Goal: Transaction & Acquisition: Purchase product/service

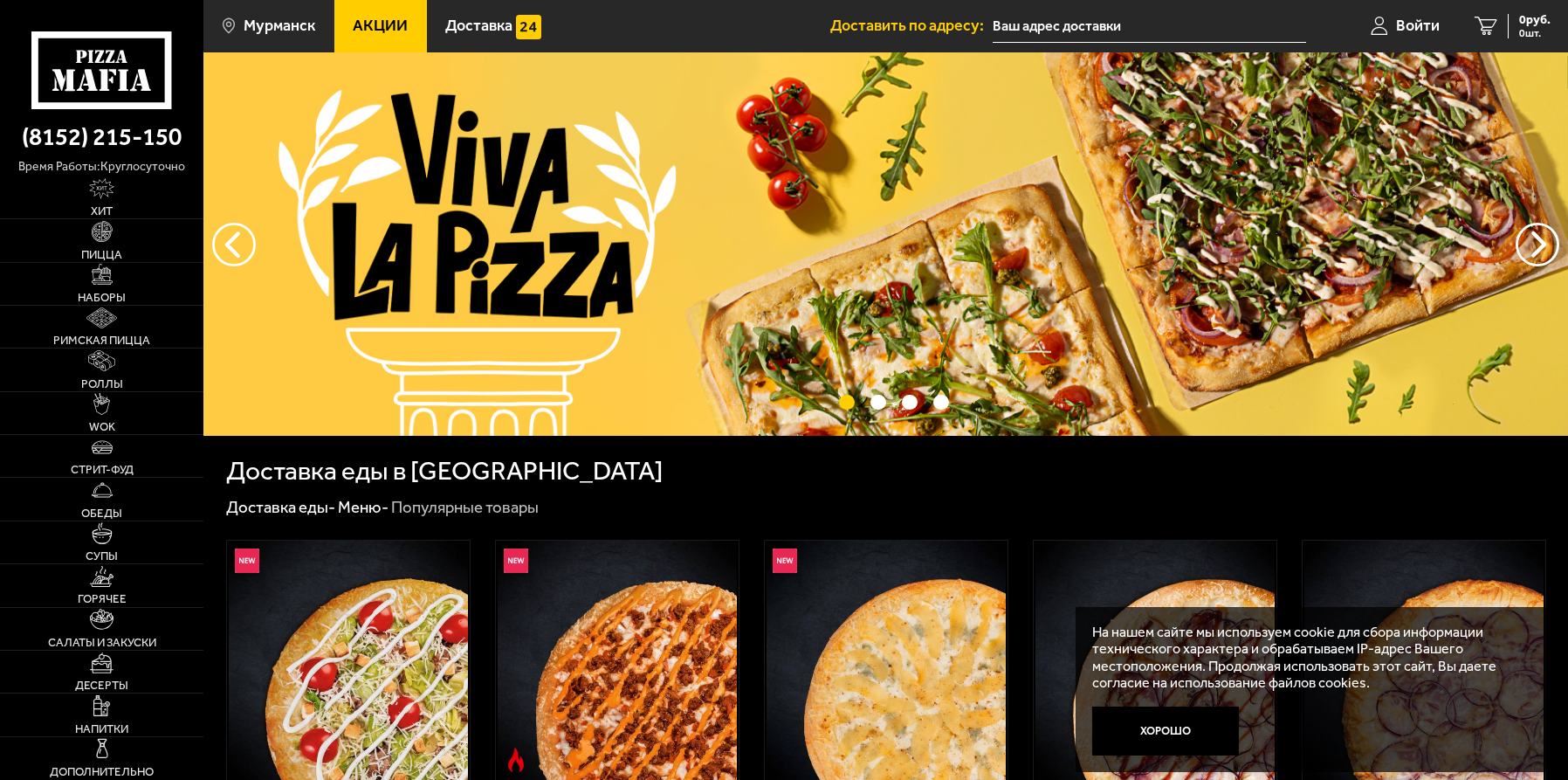
click at [447, 283] on img at bounding box center [885, 244] width 1365 height 384
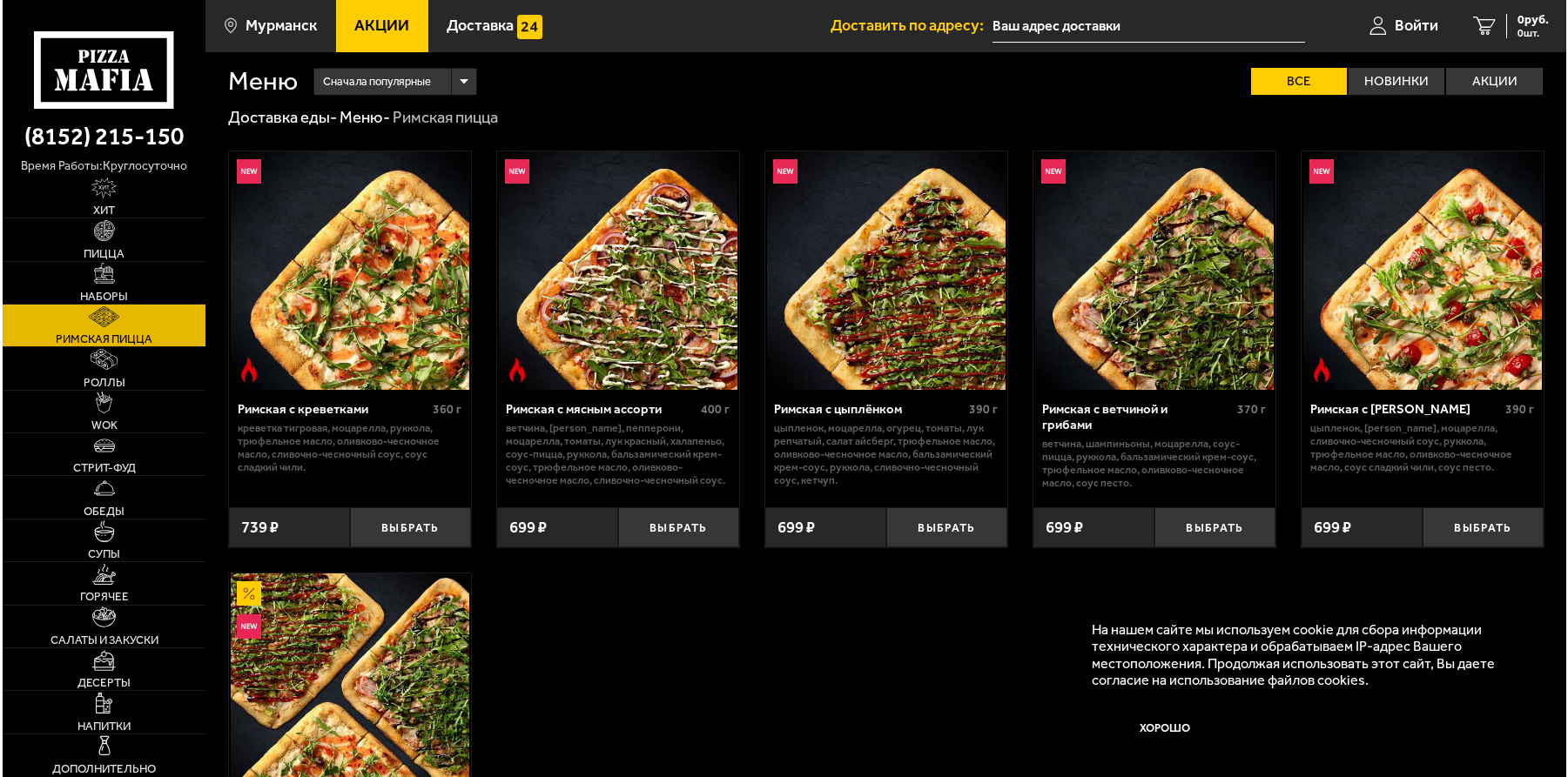
scroll to position [382, 0]
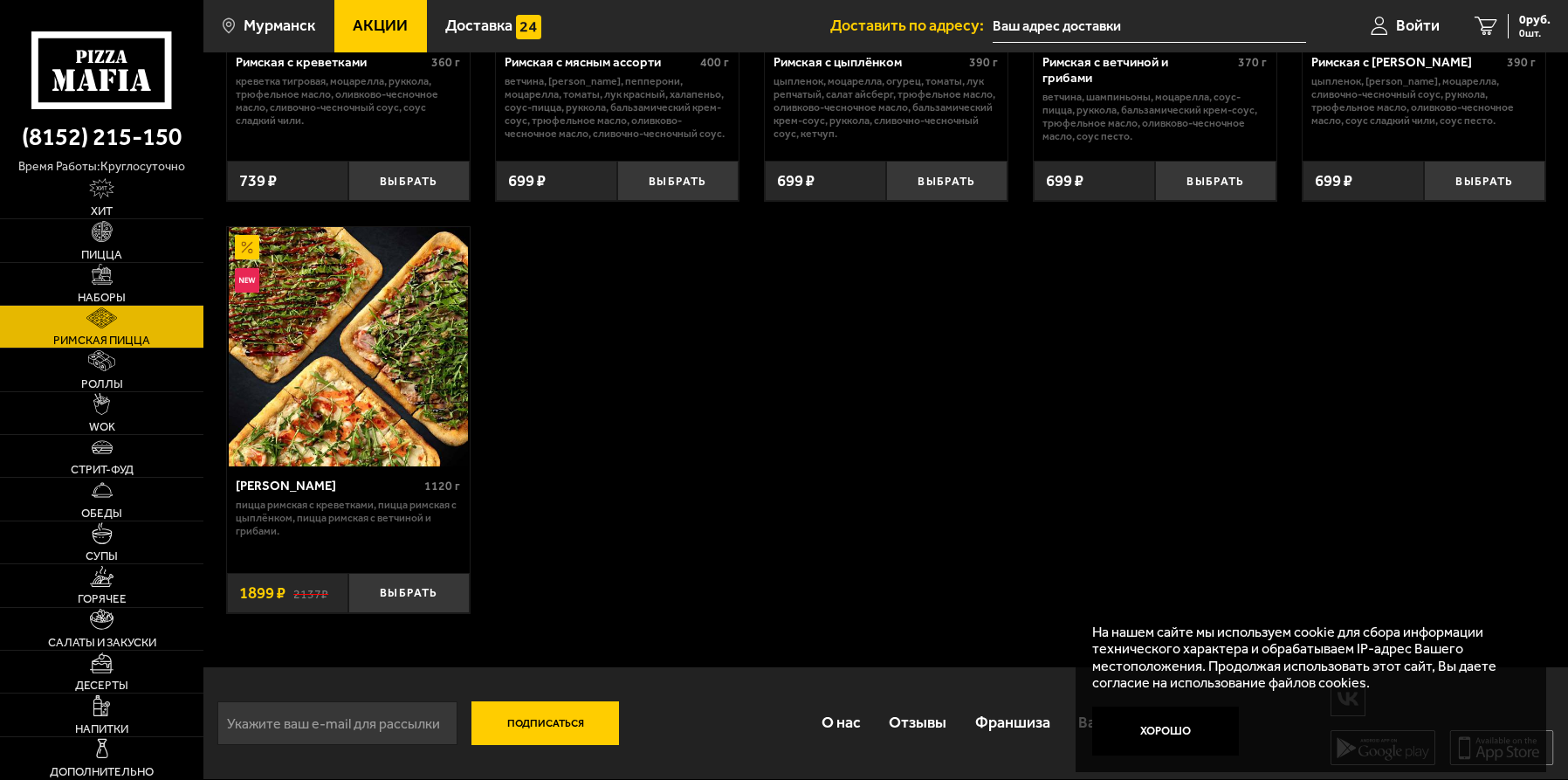
click at [442, 606] on button "Выбрать" at bounding box center [409, 592] width 121 height 40
click at [1411, 37] on link "Войти" at bounding box center [1384, 26] width 104 height 52
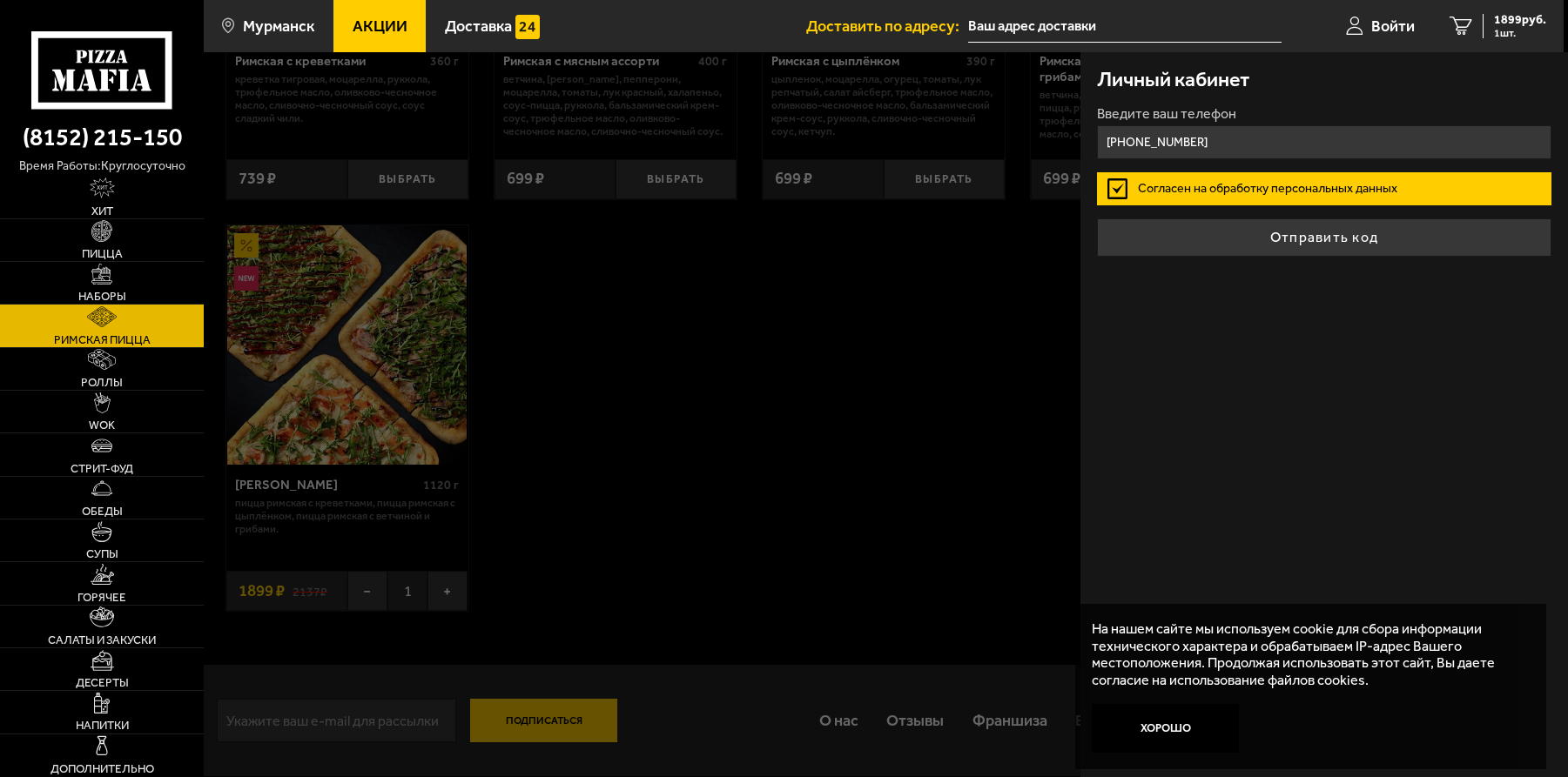
type input "[PHONE_NUMBER]"
click at [1113, 197] on label "Согласен на обработку персональных данных" at bounding box center [1325, 189] width 456 height 33
click at [0, 0] on input "Согласен на обработку персональных данных" at bounding box center [0, 0] width 0 height 0
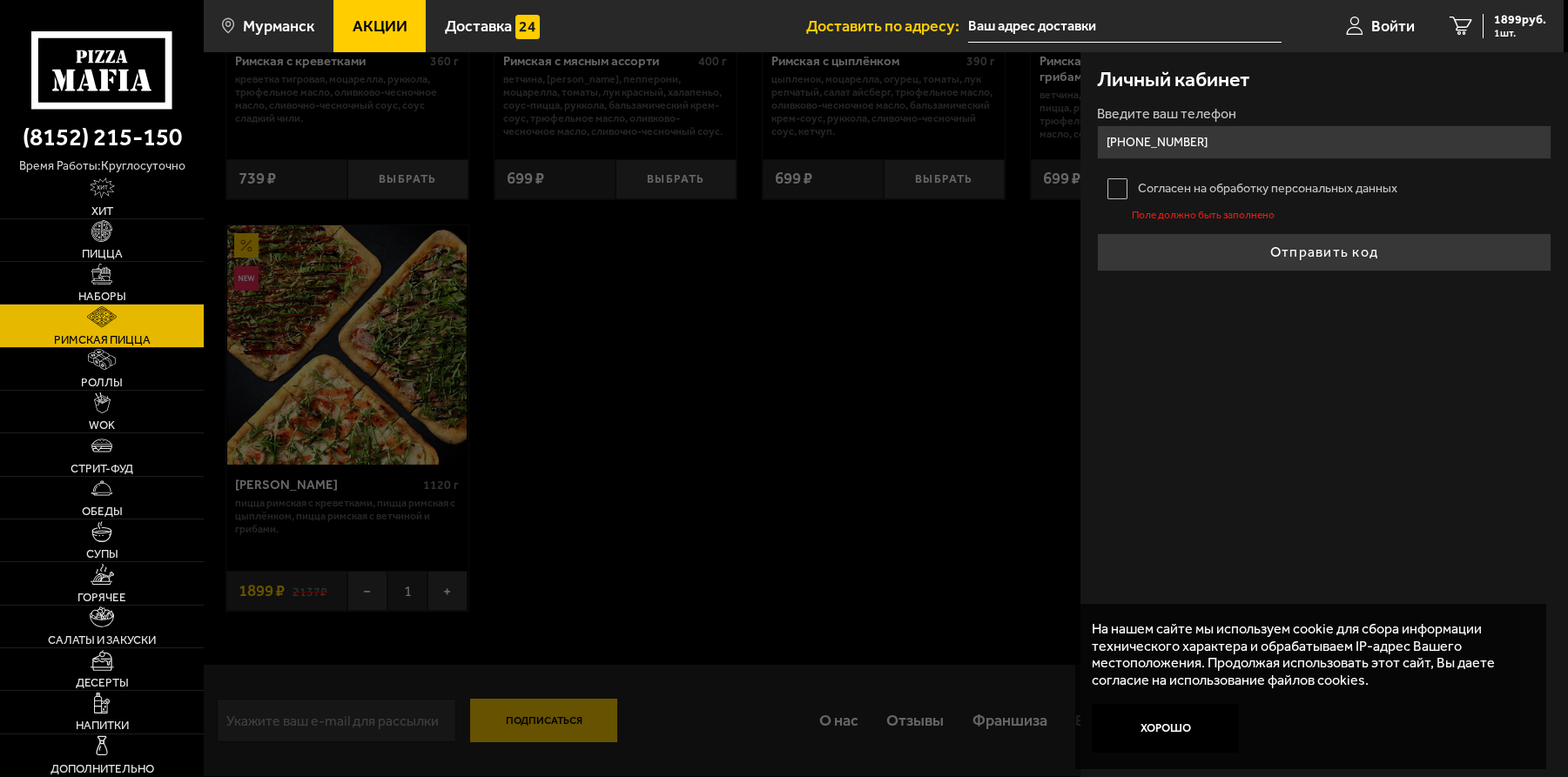
click at [1117, 197] on label "Согласен на обработку персональных данных" at bounding box center [1325, 189] width 456 height 33
click at [0, 0] on input "Согласен на обработку персональных данных" at bounding box center [0, 0] width 0 height 0
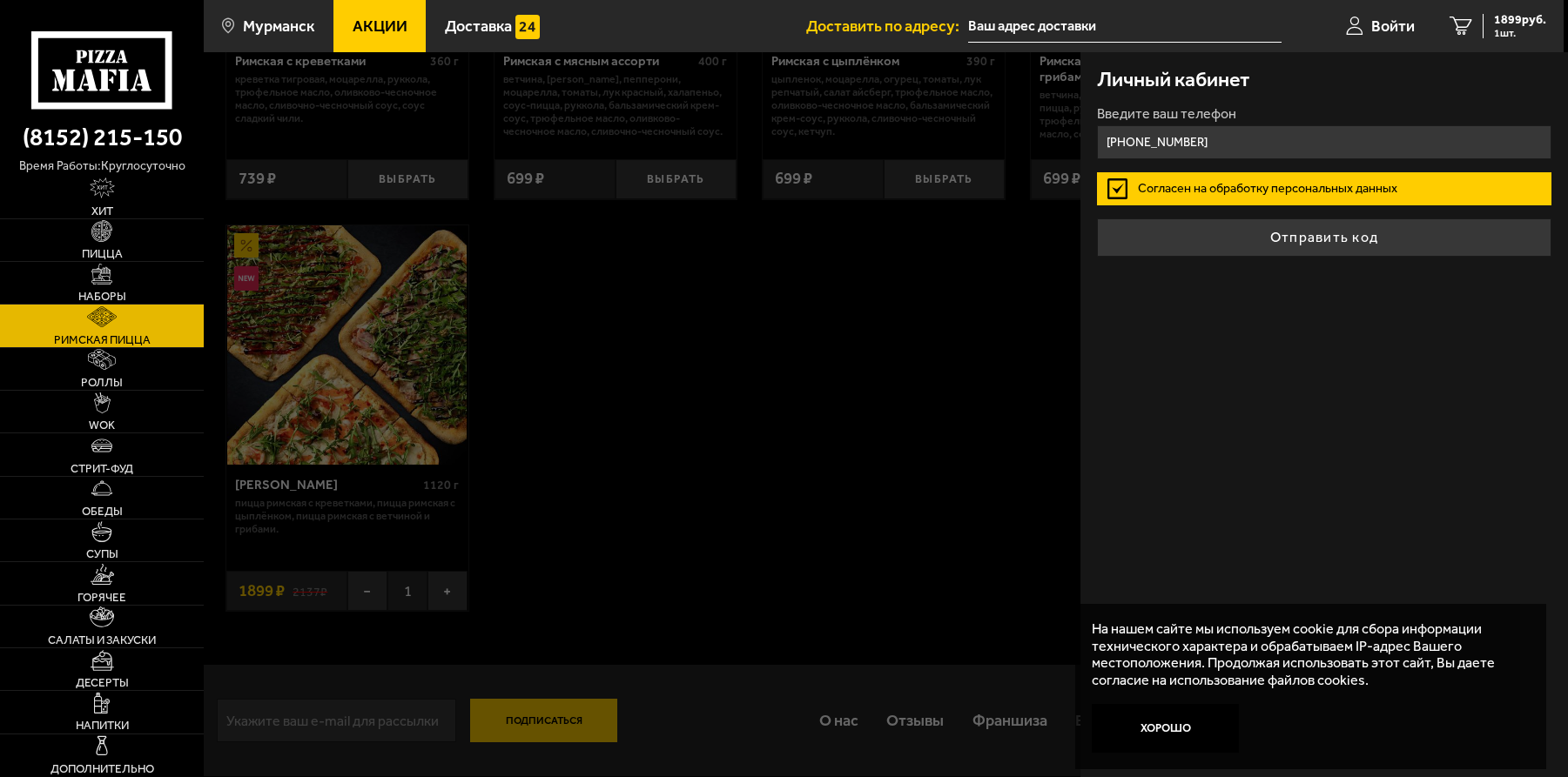
click at [1274, 235] on button "Отправить код" at bounding box center [1325, 237] width 456 height 39
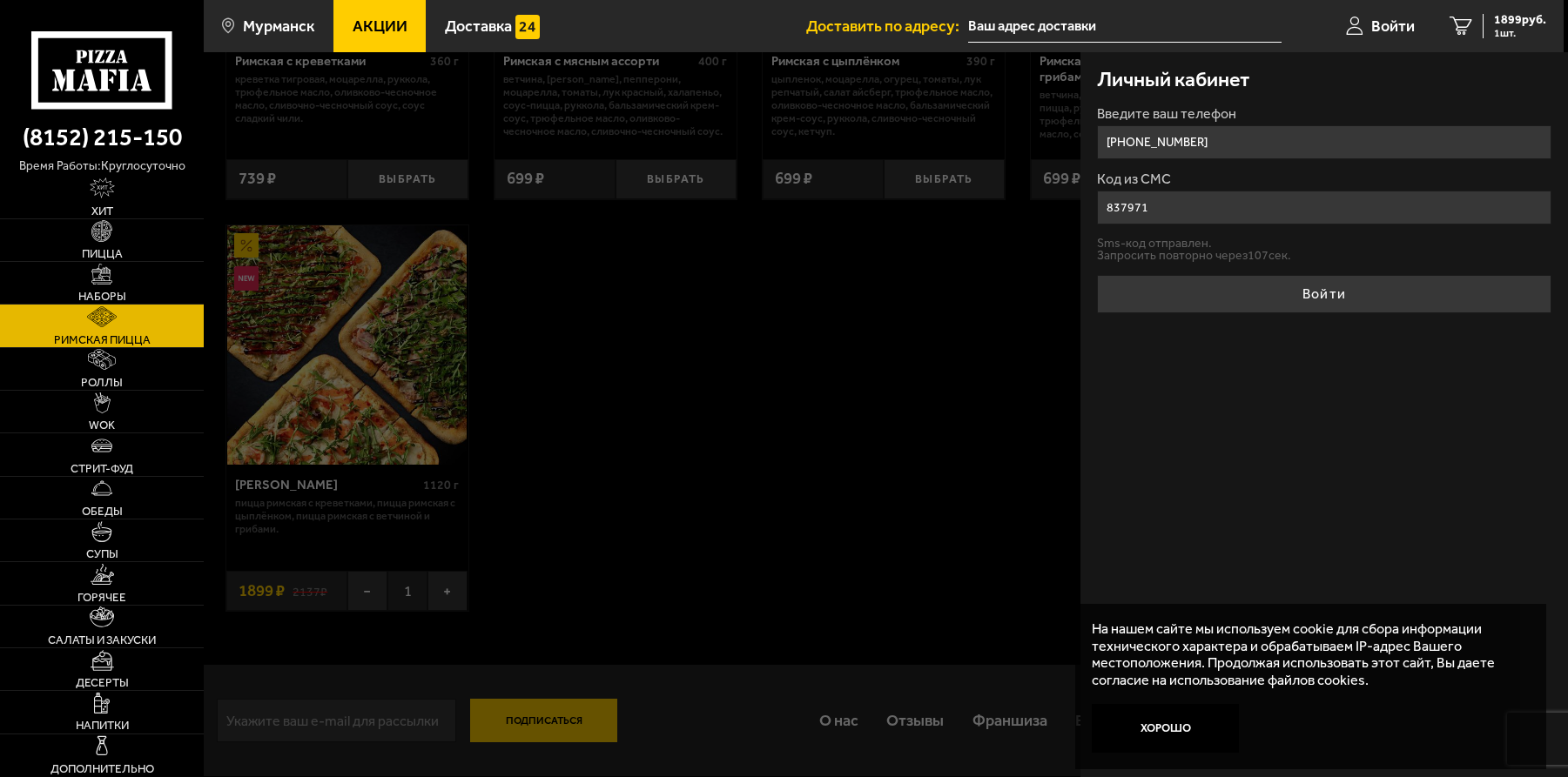
type input "837971"
click at [1359, 314] on button "Войти" at bounding box center [1325, 294] width 456 height 39
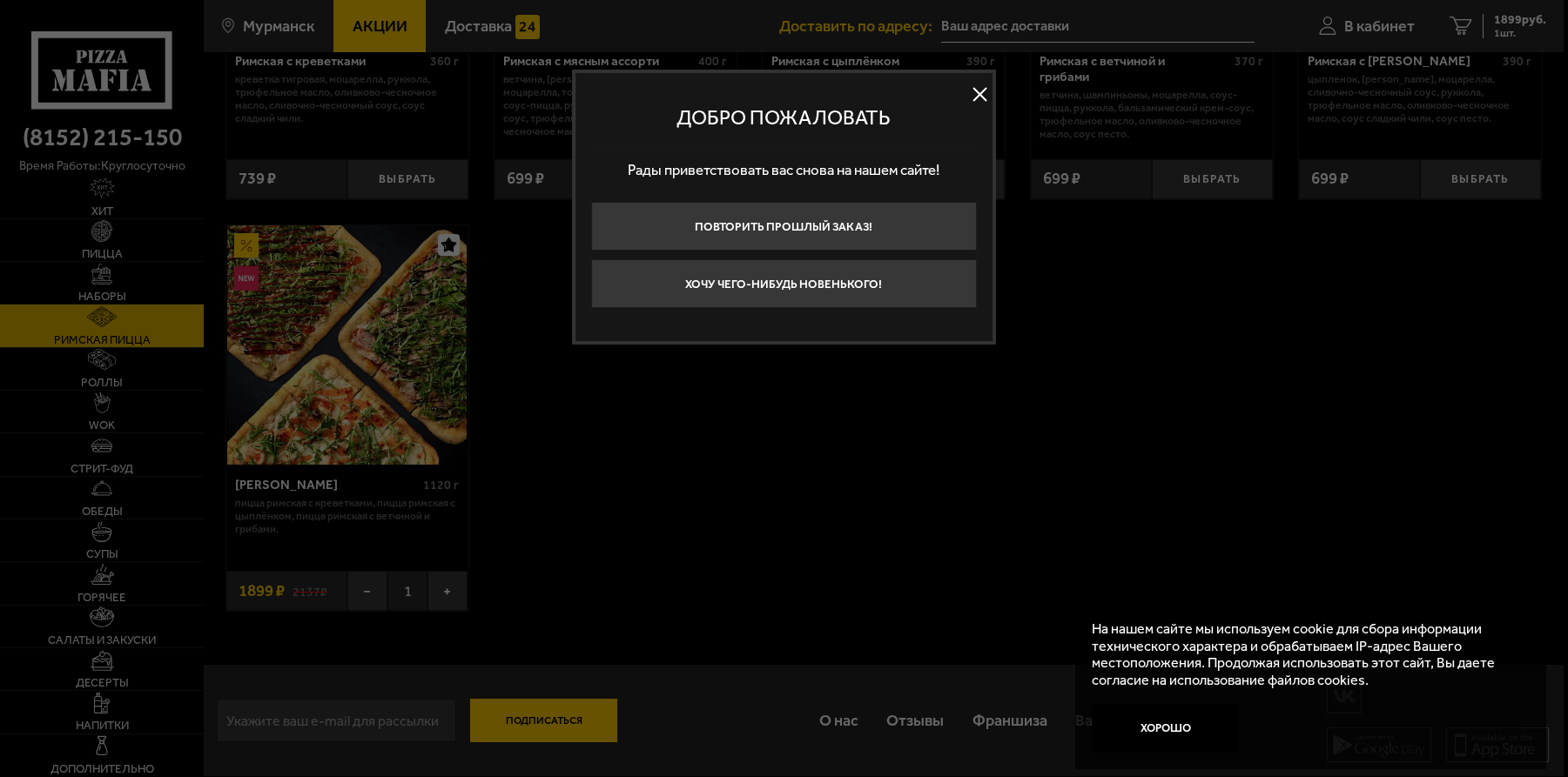
click at [721, 292] on button "Хочу чего-нибудь новенького!" at bounding box center [783, 284] width 384 height 48
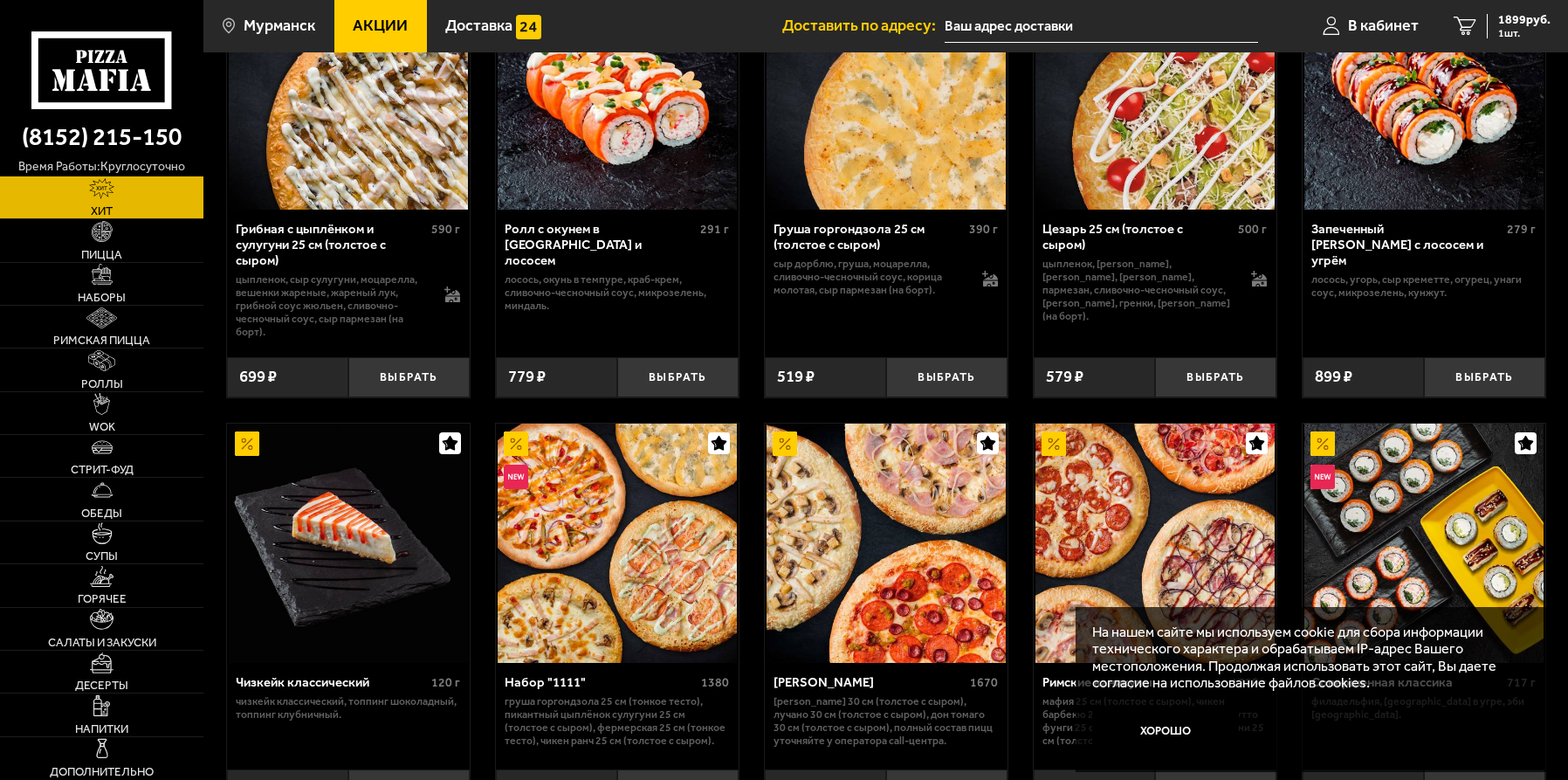
scroll to position [944, 0]
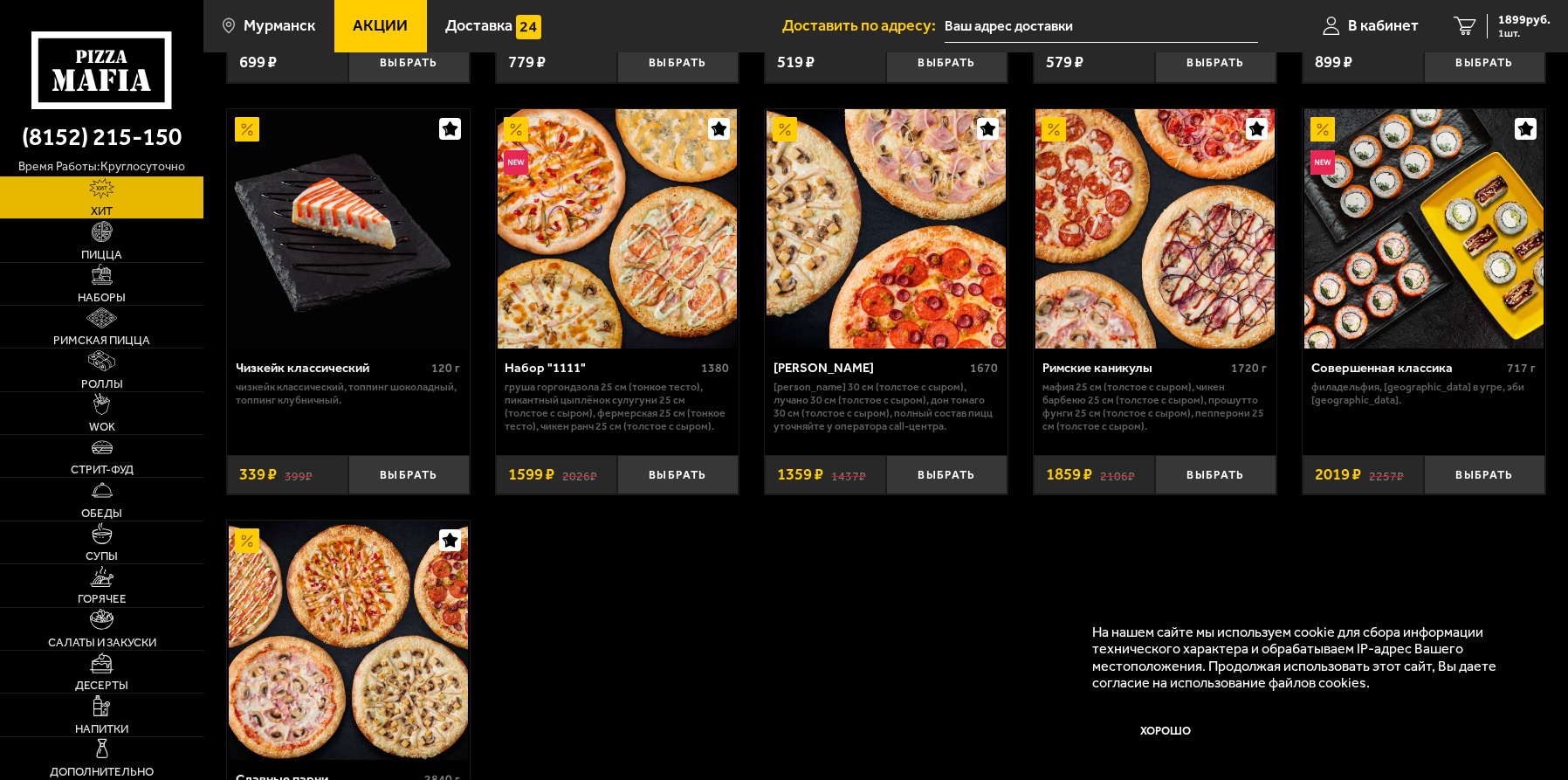
click at [1162, 737] on button "Хорошо" at bounding box center [1165, 731] width 146 height 48
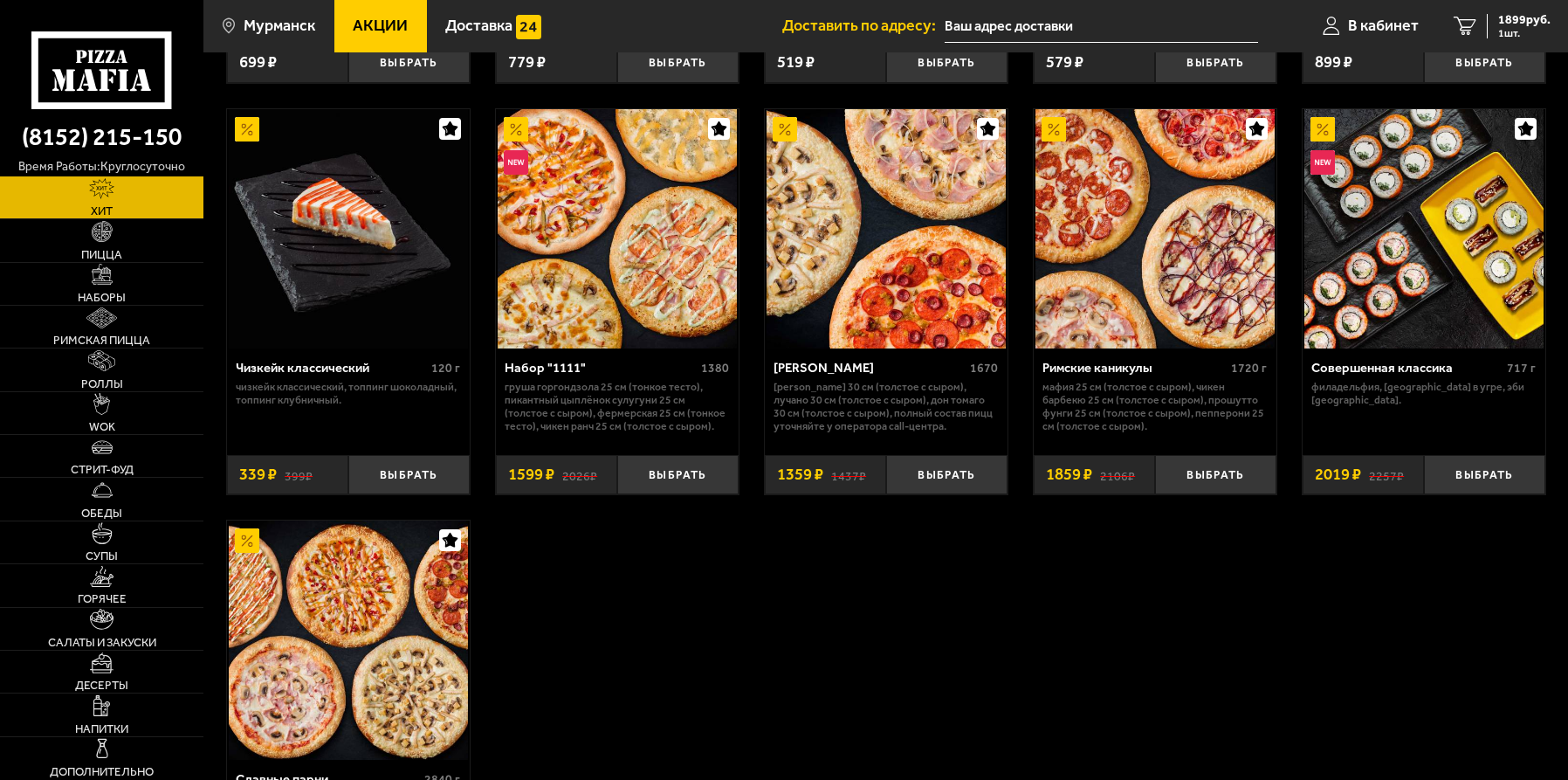
click at [82, 259] on span "Пицца" at bounding box center [102, 255] width 41 height 12
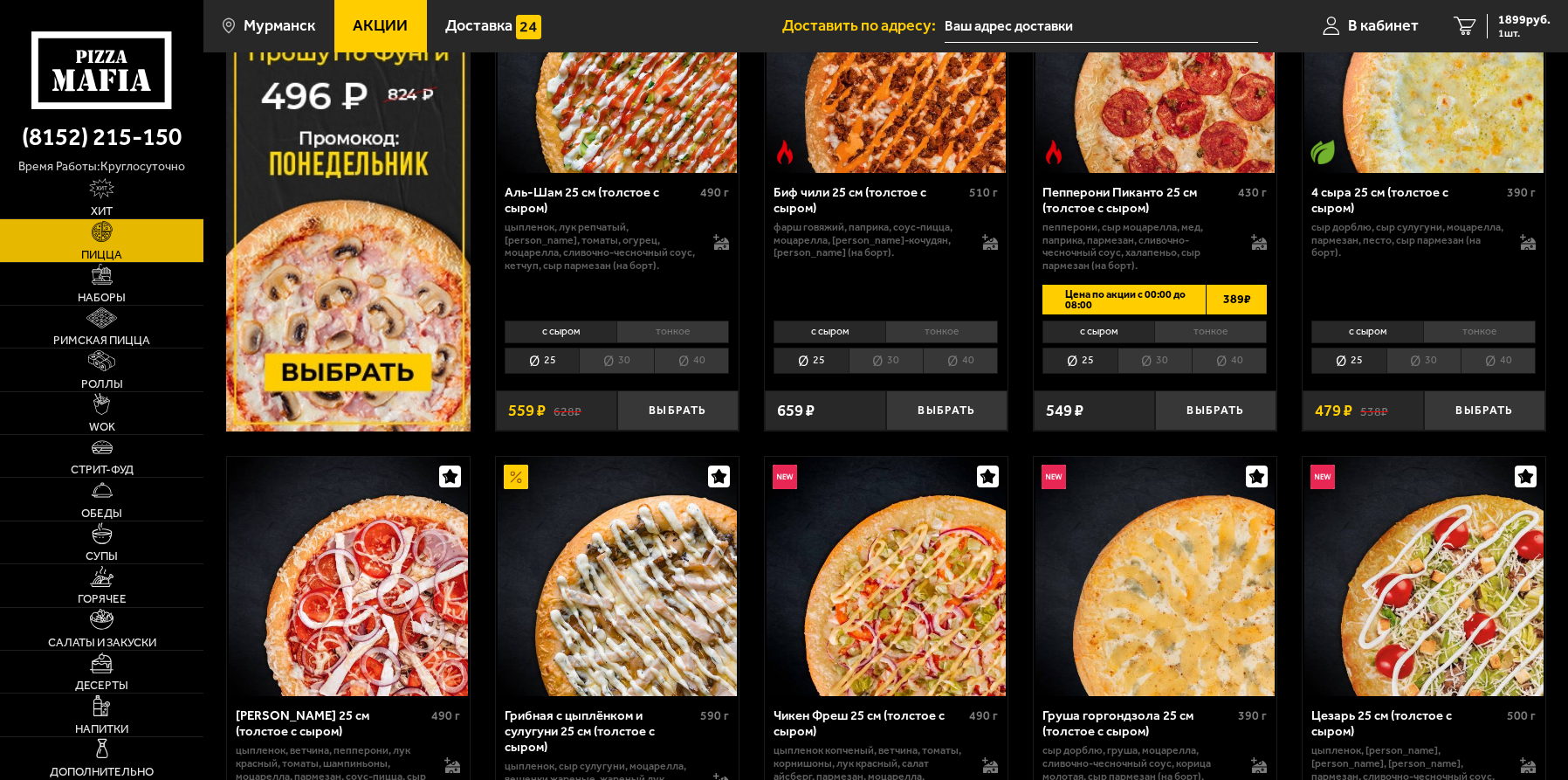
scroll to position [209, 0]
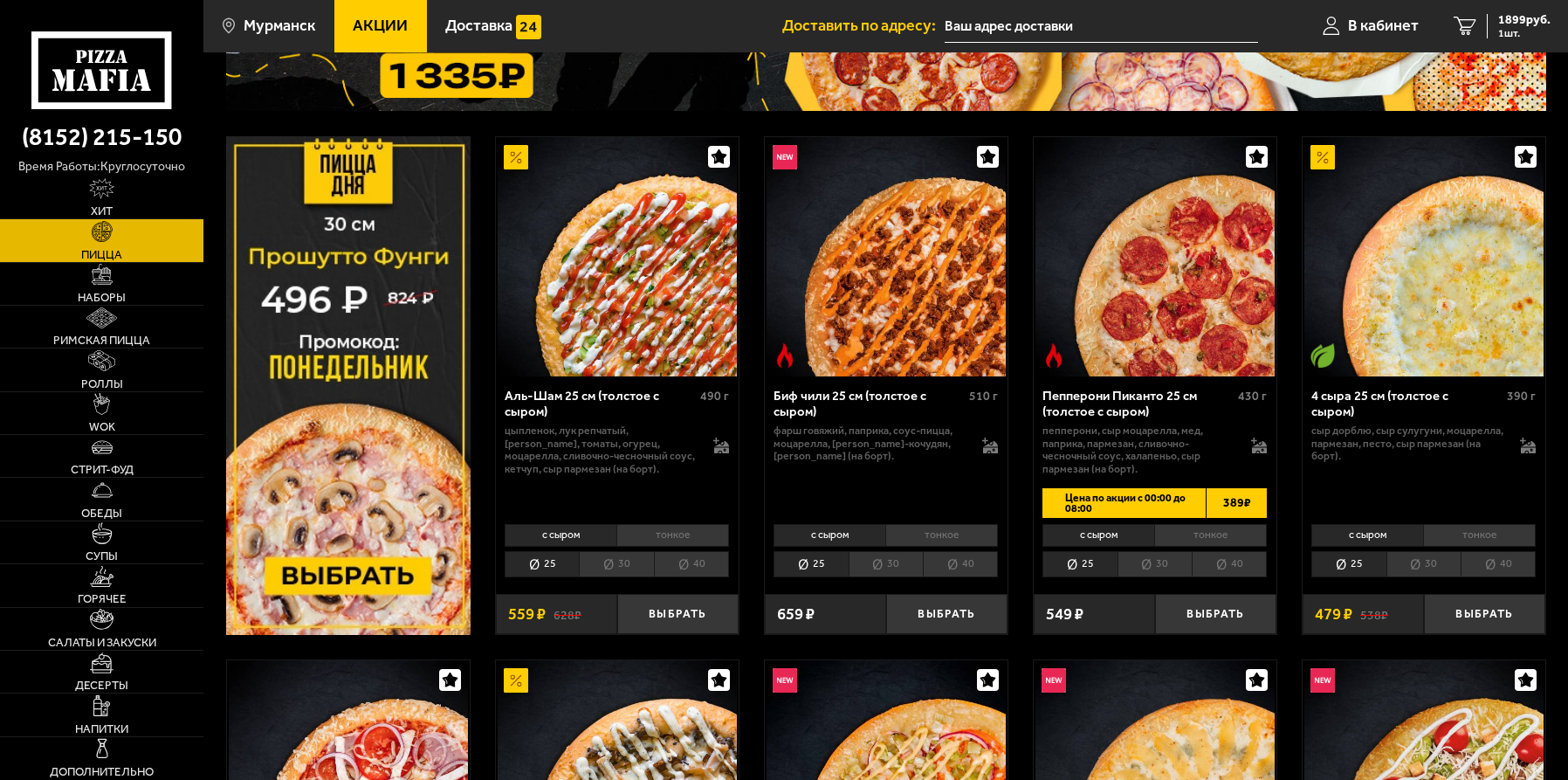
click at [114, 325] on img at bounding box center [102, 318] width 31 height 21
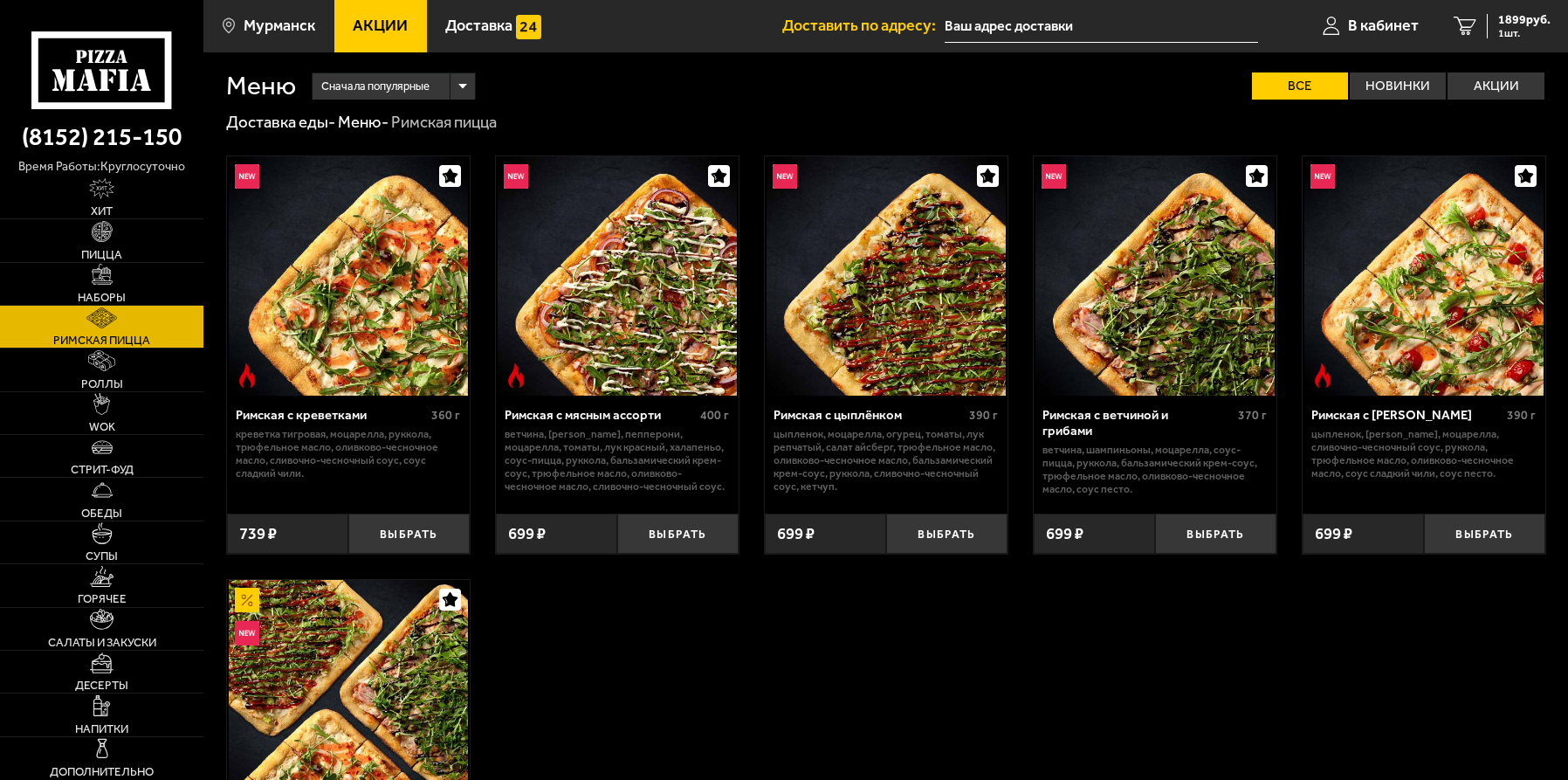
scroll to position [315, 0]
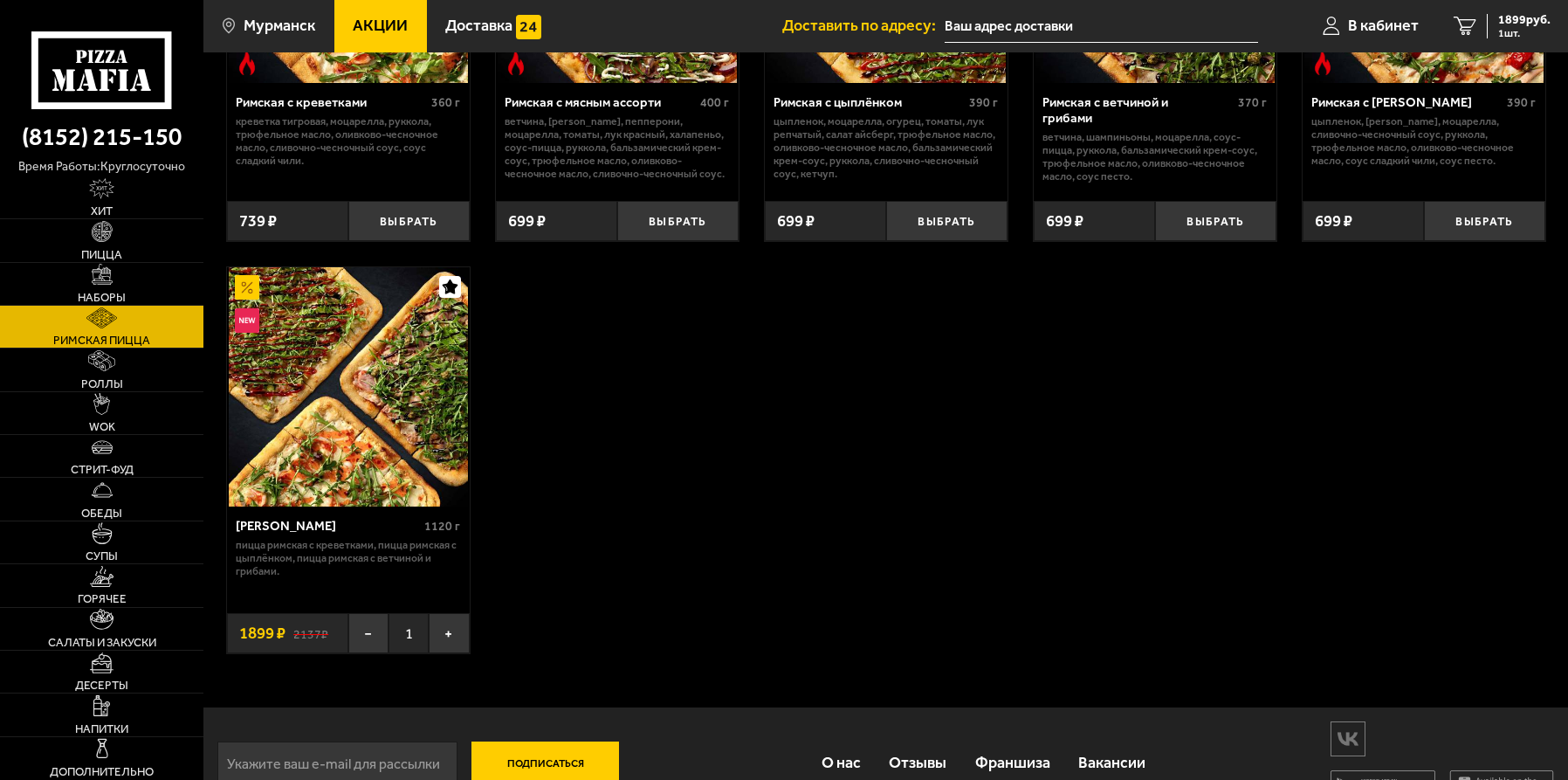
click at [362, 456] on img at bounding box center [348, 387] width 239 height 239
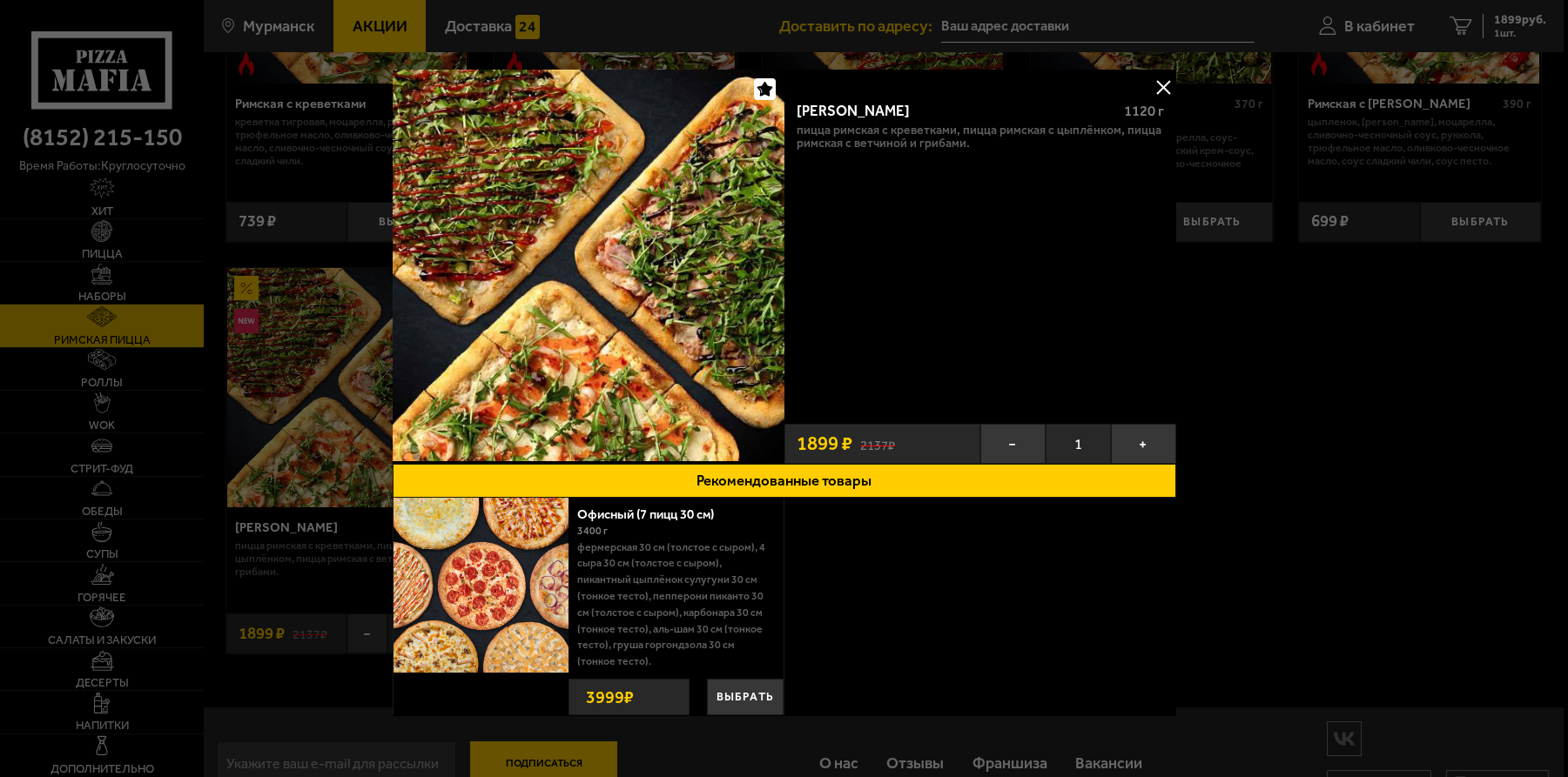
click at [1162, 89] on button at bounding box center [1162, 87] width 26 height 26
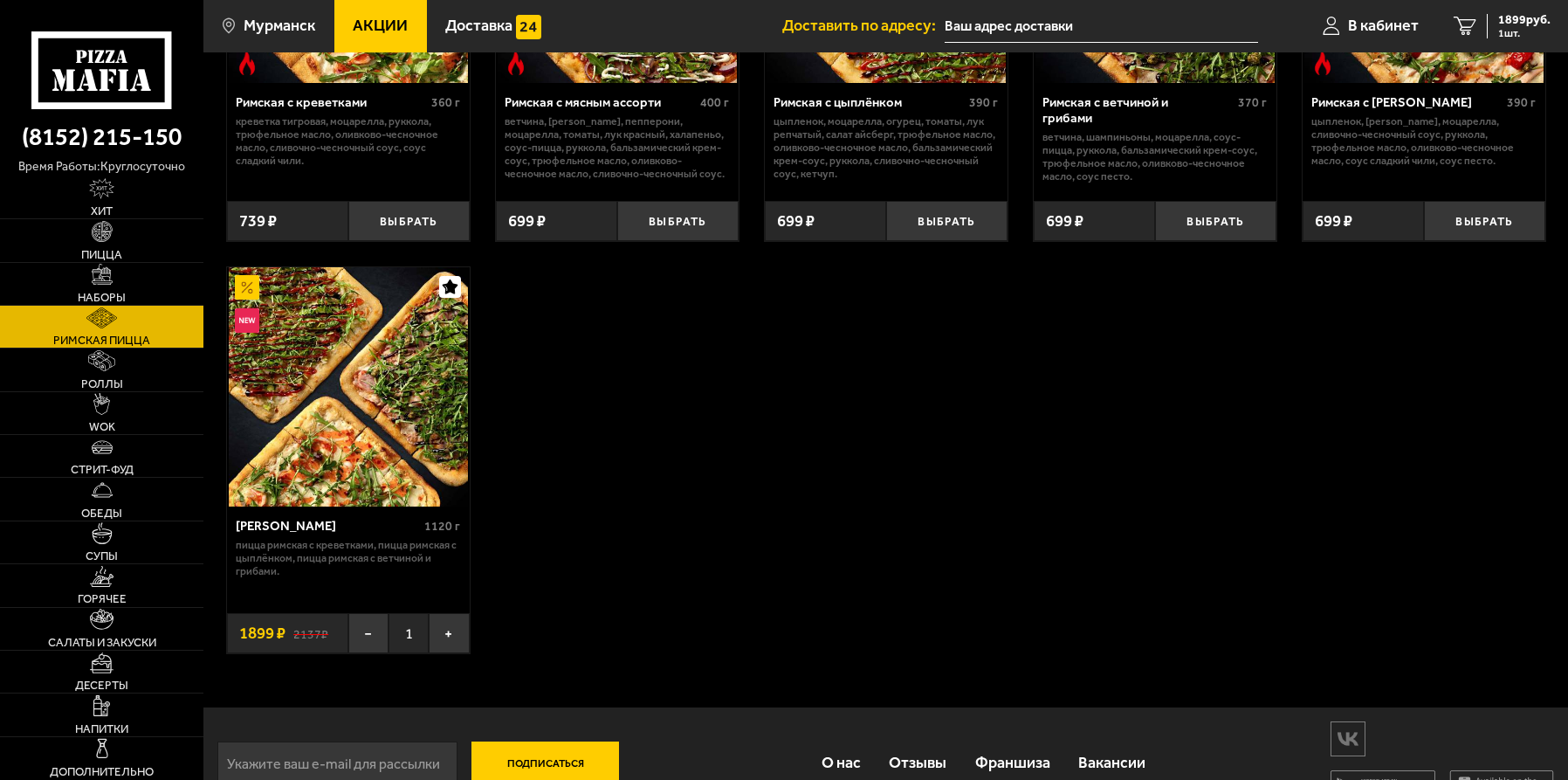
click at [1499, 28] on span "1 шт." at bounding box center [1524, 33] width 52 height 11
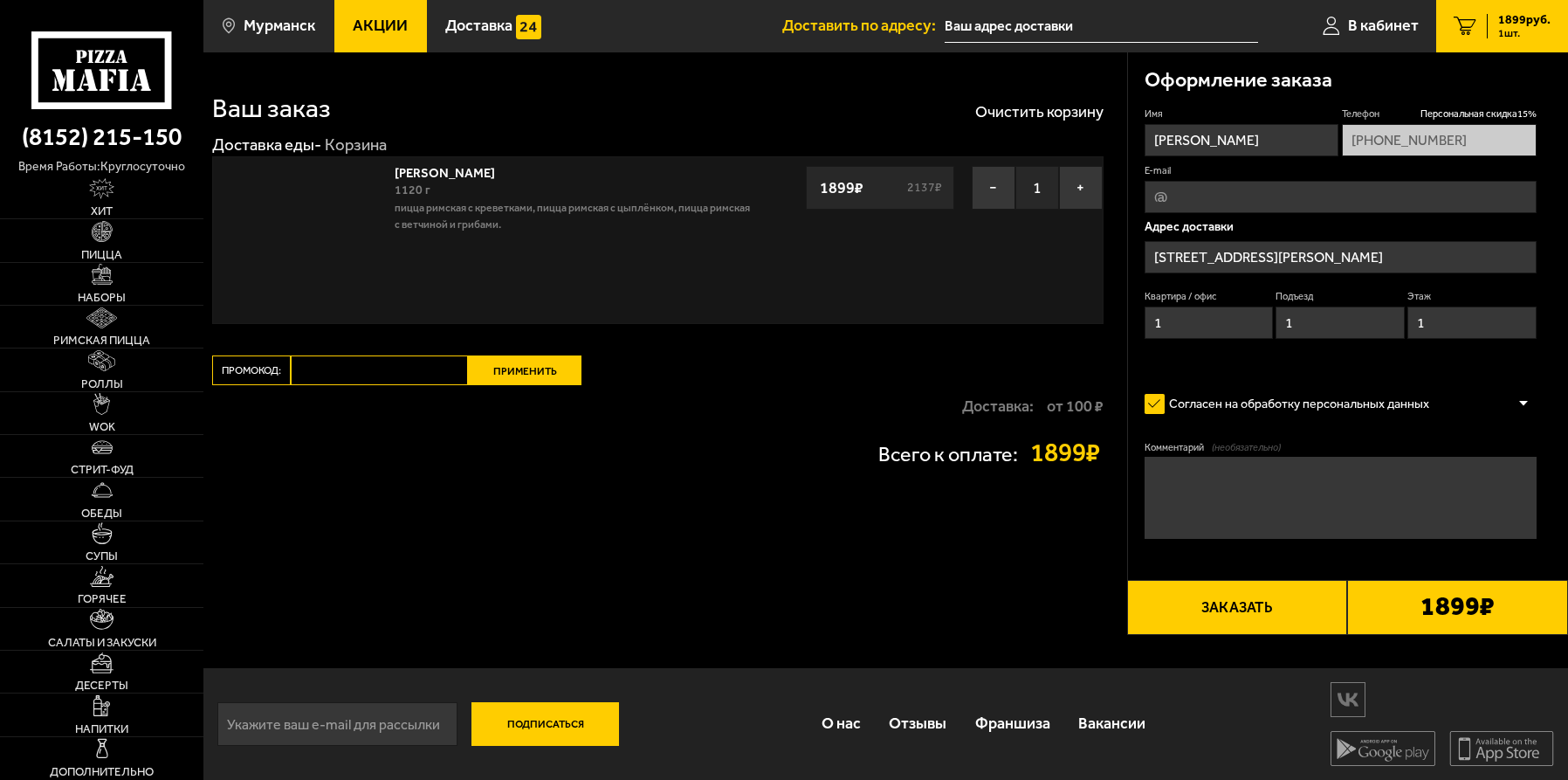
type input "[STREET_ADDRESS][PERSON_NAME]"
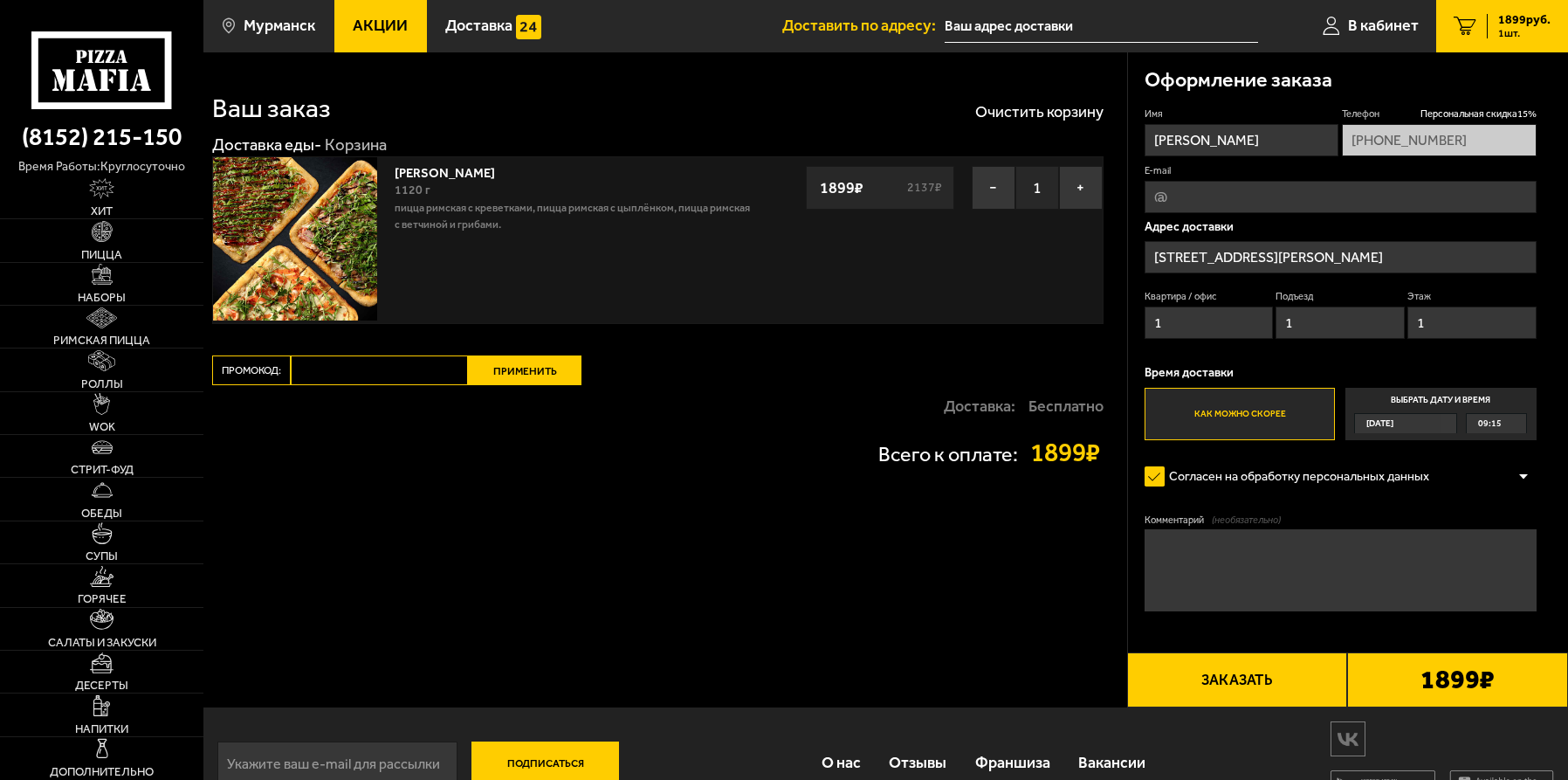
drag, startPoint x: 1399, startPoint y: 259, endPoint x: 1383, endPoint y: 259, distance: 16.0
click at [1383, 259] on input "[STREET_ADDRESS][PERSON_NAME]" at bounding box center [1340, 257] width 392 height 32
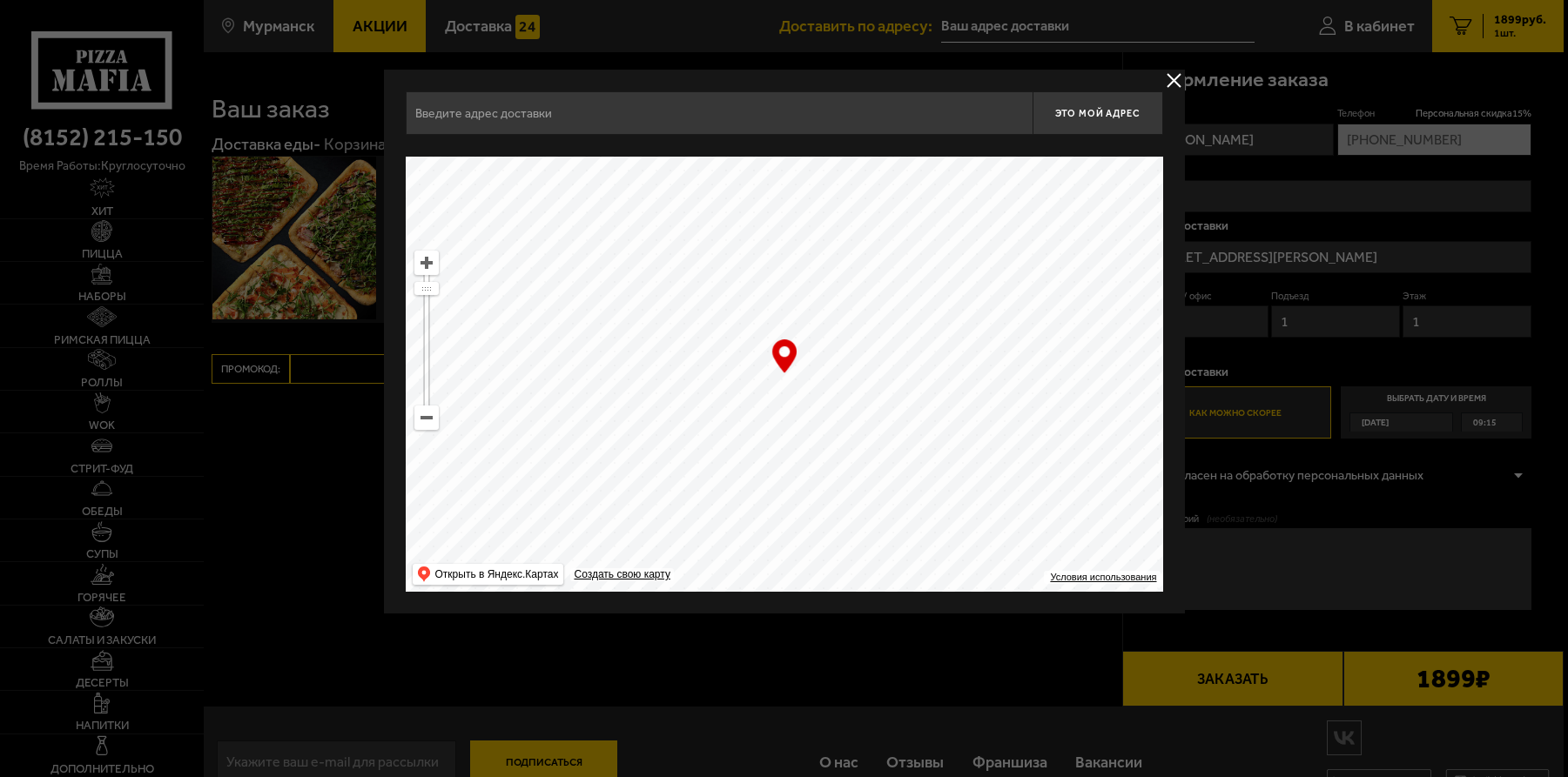
type input "[STREET_ADDRESS][PERSON_NAME]"
drag, startPoint x: 841, startPoint y: 423, endPoint x: 675, endPoint y: 529, distance: 197.0
click at [675, 529] on ymaps at bounding box center [784, 374] width 757 height 435
drag, startPoint x: 898, startPoint y: 296, endPoint x: 913, endPoint y: 469, distance: 173.6
click at [915, 509] on ymaps at bounding box center [784, 374] width 757 height 435
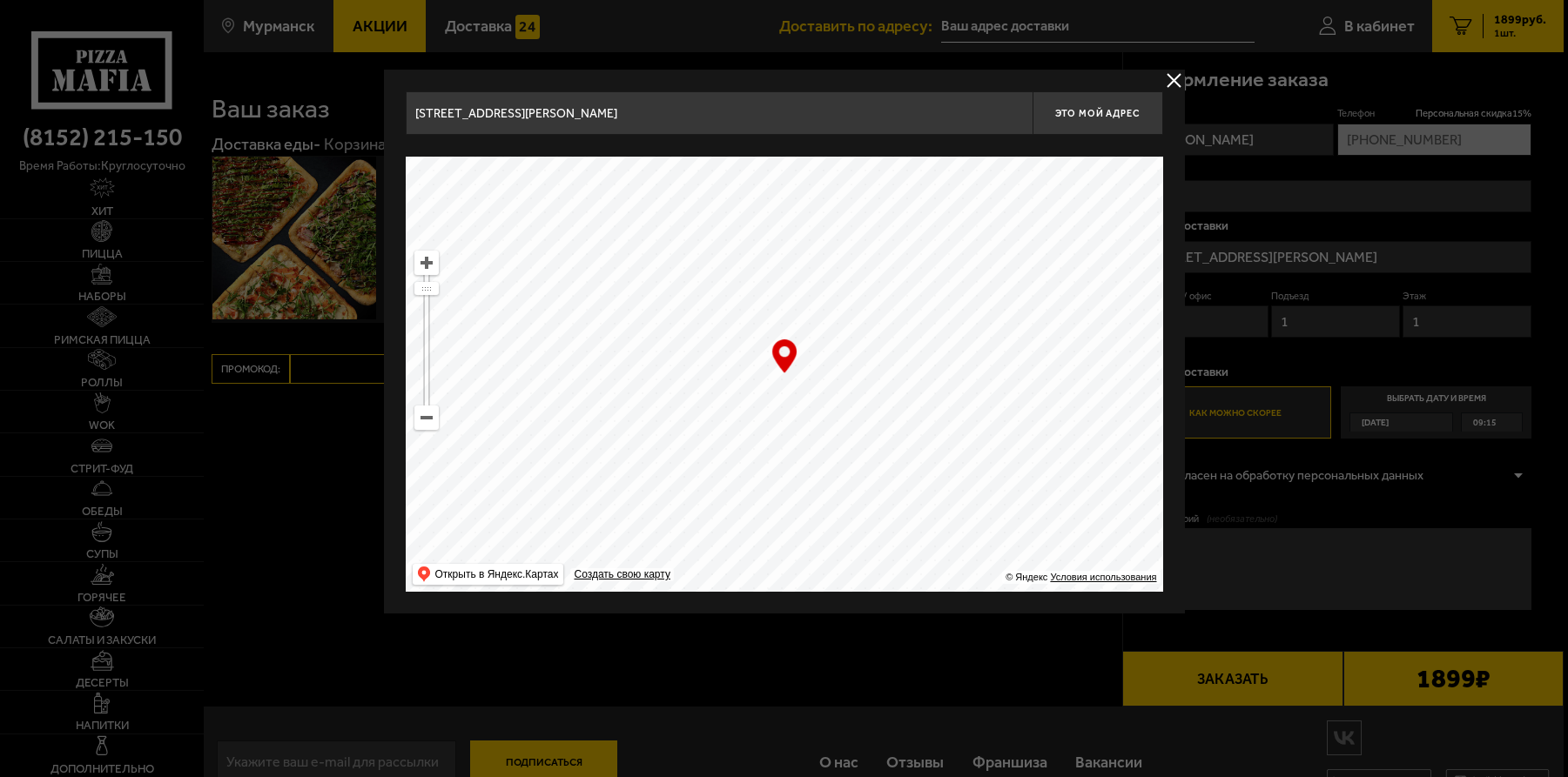
drag, startPoint x: 818, startPoint y: 282, endPoint x: 828, endPoint y: 551, distance: 269.2
click at [828, 551] on ymaps at bounding box center [784, 374] width 757 height 435
drag, startPoint x: 845, startPoint y: 410, endPoint x: 841, endPoint y: 373, distance: 37.2
click at [841, 373] on ymaps at bounding box center [784, 374] width 757 height 435
click at [836, 365] on ymaps at bounding box center [784, 374] width 757 height 435
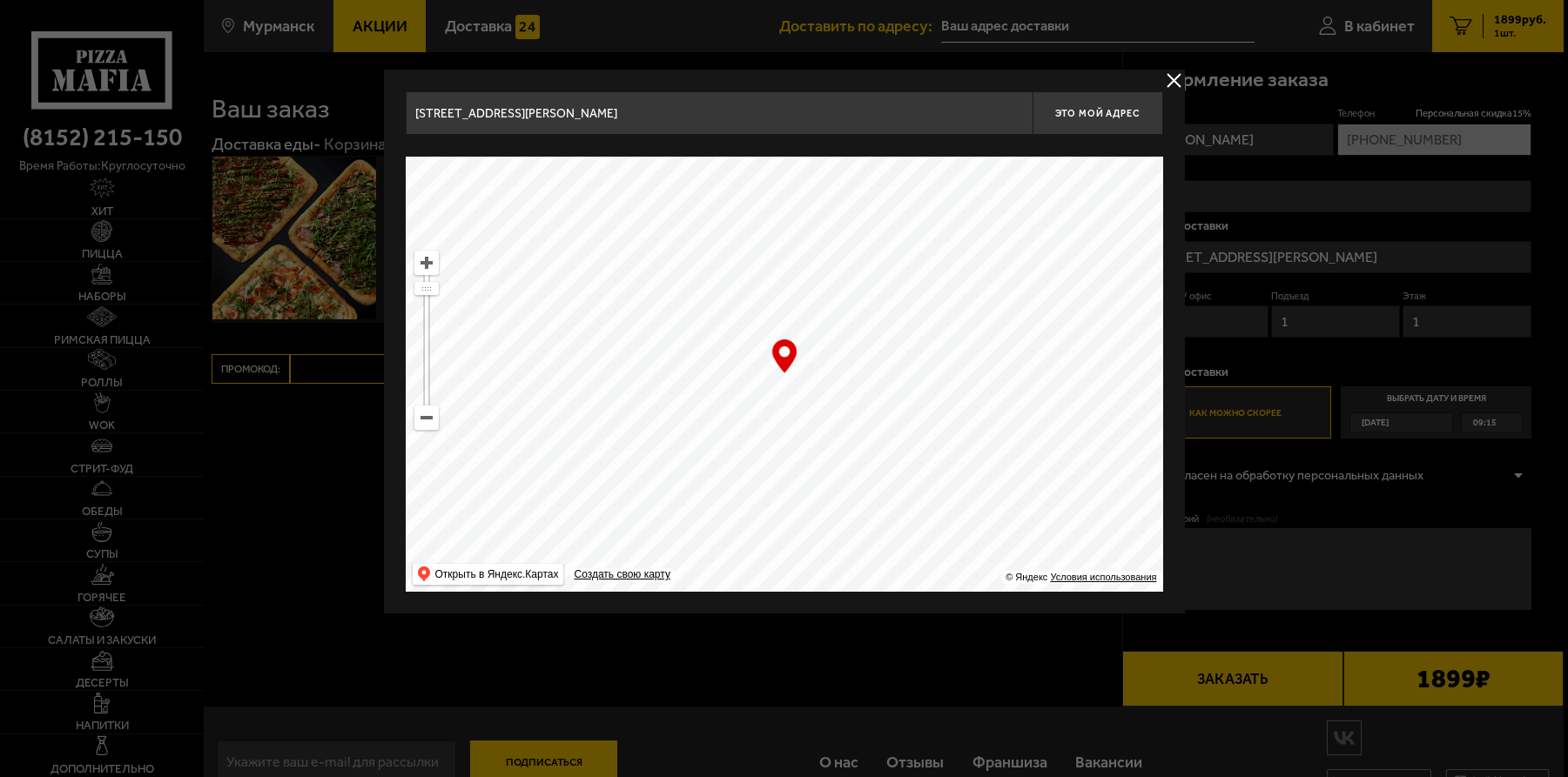
type input "[STREET_ADDRESS][PERSON_NAME]"
click at [1067, 128] on button "Это мой адрес" at bounding box center [1097, 113] width 130 height 43
type input "[STREET_ADDRESS][PERSON_NAME]"
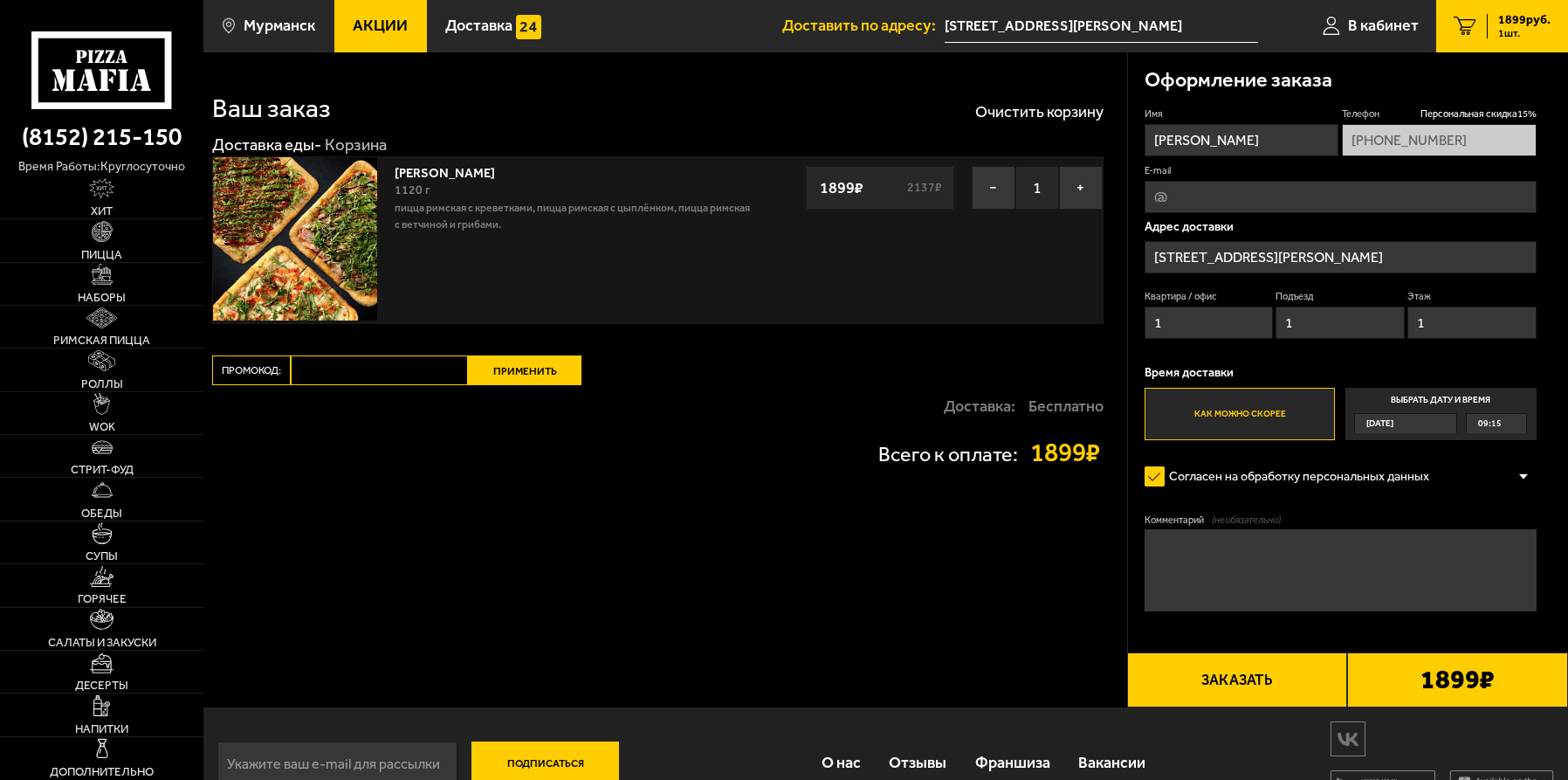
drag, startPoint x: 1197, startPoint y: 321, endPoint x: 1111, endPoint y: 324, distance: 86.1
click at [1111, 324] on section "Ваш заказ Очистить корзину Доставка еды - Корзина Мама Миа 1120 г Пицца Римская…" at bounding box center [885, 380] width 1365 height 655
drag, startPoint x: 1307, startPoint y: 320, endPoint x: 1160, endPoint y: 294, distance: 149.3
click at [1160, 294] on div "Квартира / офис Подъезд 1 Этаж 1" at bounding box center [1340, 318] width 392 height 57
drag, startPoint x: 1485, startPoint y: 332, endPoint x: 1239, endPoint y: 311, distance: 246.9
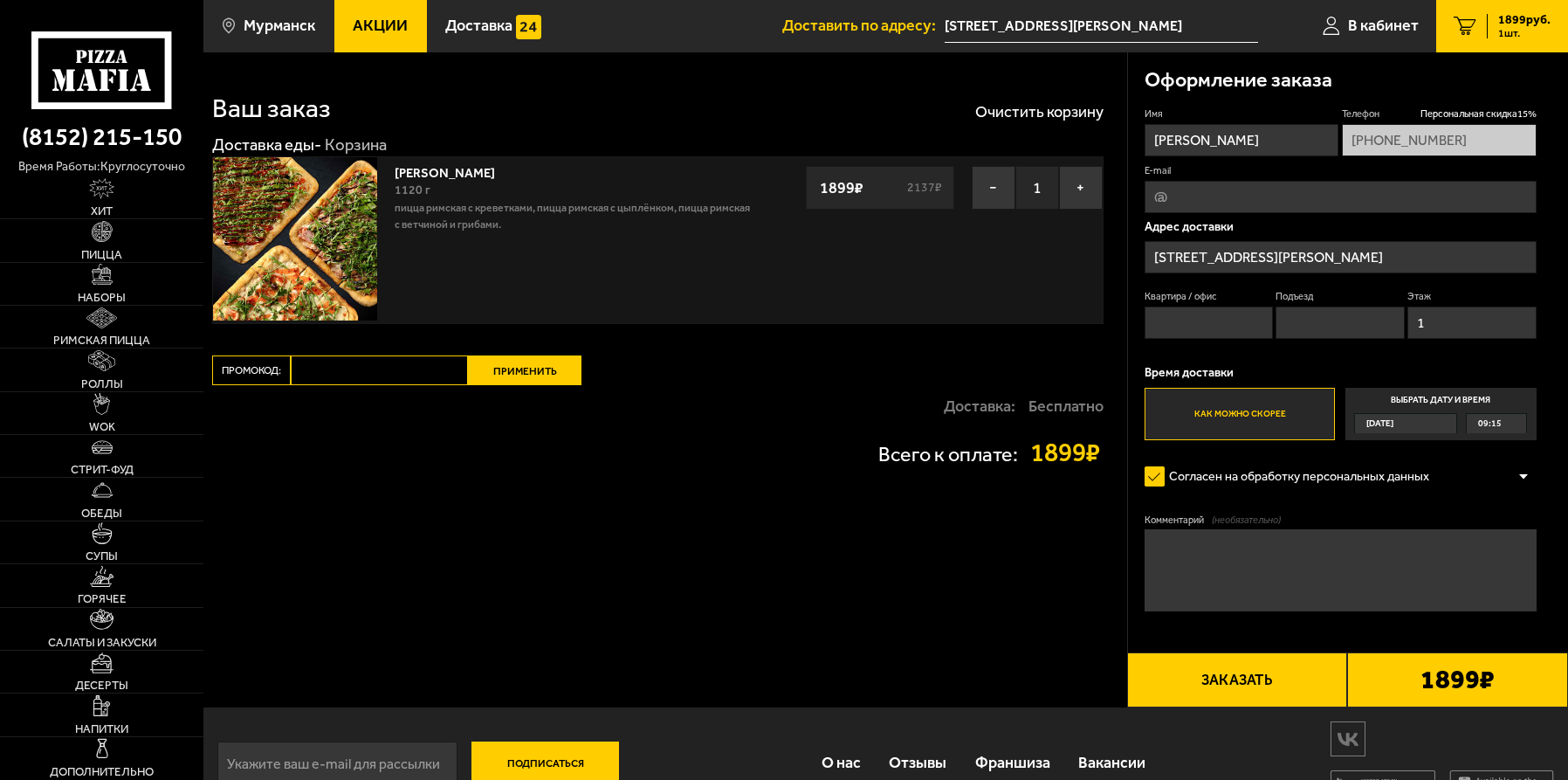
click at [1239, 311] on div "Квартира / офис Подъезд Этаж 1" at bounding box center [1340, 318] width 392 height 57
drag, startPoint x: 1279, startPoint y: 567, endPoint x: 1258, endPoint y: 562, distance: 21.6
click at [1260, 563] on textarea "Комментарий (необязательно)" at bounding box center [1340, 570] width 392 height 82
drag, startPoint x: 1315, startPoint y: 553, endPoint x: 1295, endPoint y: 546, distance: 21.2
click at [1295, 546] on textarea "Доставка на Атомфлот. При отправки курьера прошу связаться по телефону" at bounding box center [1340, 570] width 392 height 82
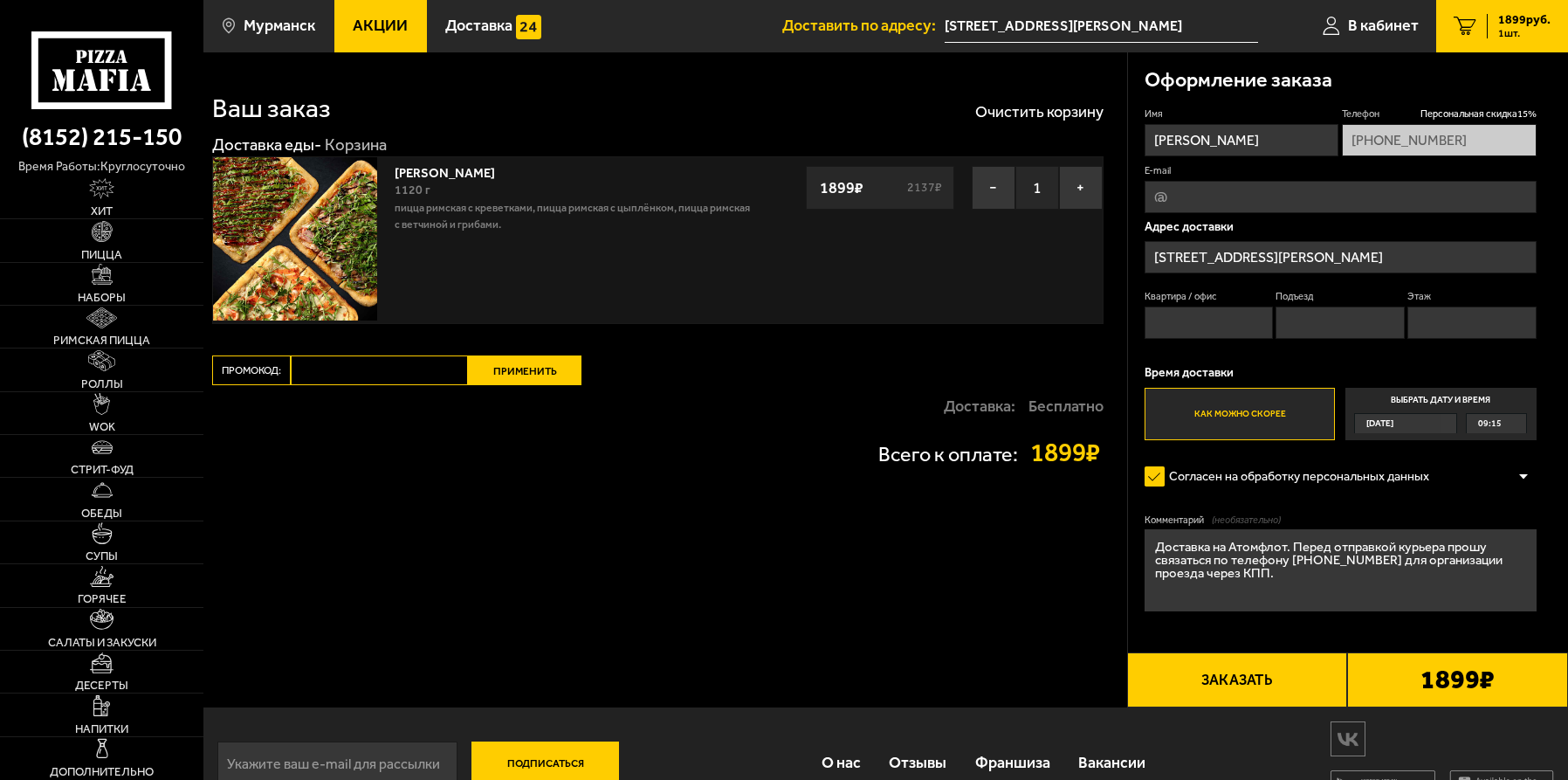
type textarea "Доставка на Атомфлот. Перед отправкой курьера прошу связаться по телефону [PHON…"
click at [1243, 692] on button "Заказать" at bounding box center [1238, 680] width 221 height 56
click at [1220, 301] on label "Квартира / офис" at bounding box center [1209, 296] width 129 height 14
click at [1220, 306] on input "Квартира / офис" at bounding box center [1209, 322] width 129 height 32
click at [1220, 314] on input "Квартира / офис" at bounding box center [1209, 322] width 129 height 32
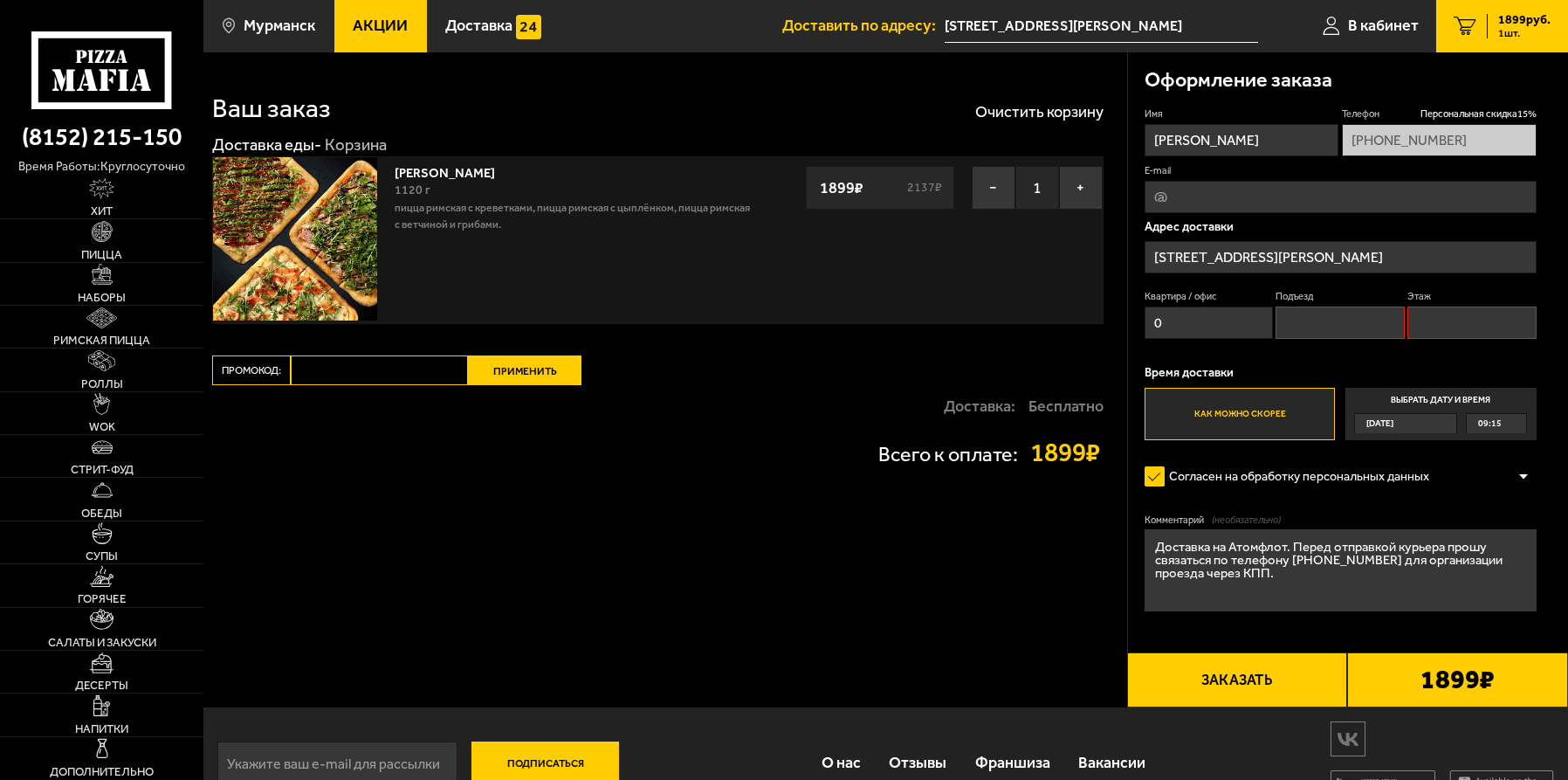
type input "0"
click at [1303, 327] on input "Подъезд" at bounding box center [1339, 322] width 129 height 32
type input "0"
click at [1452, 323] on input "Этаж" at bounding box center [1471, 322] width 129 height 32
type input "0"
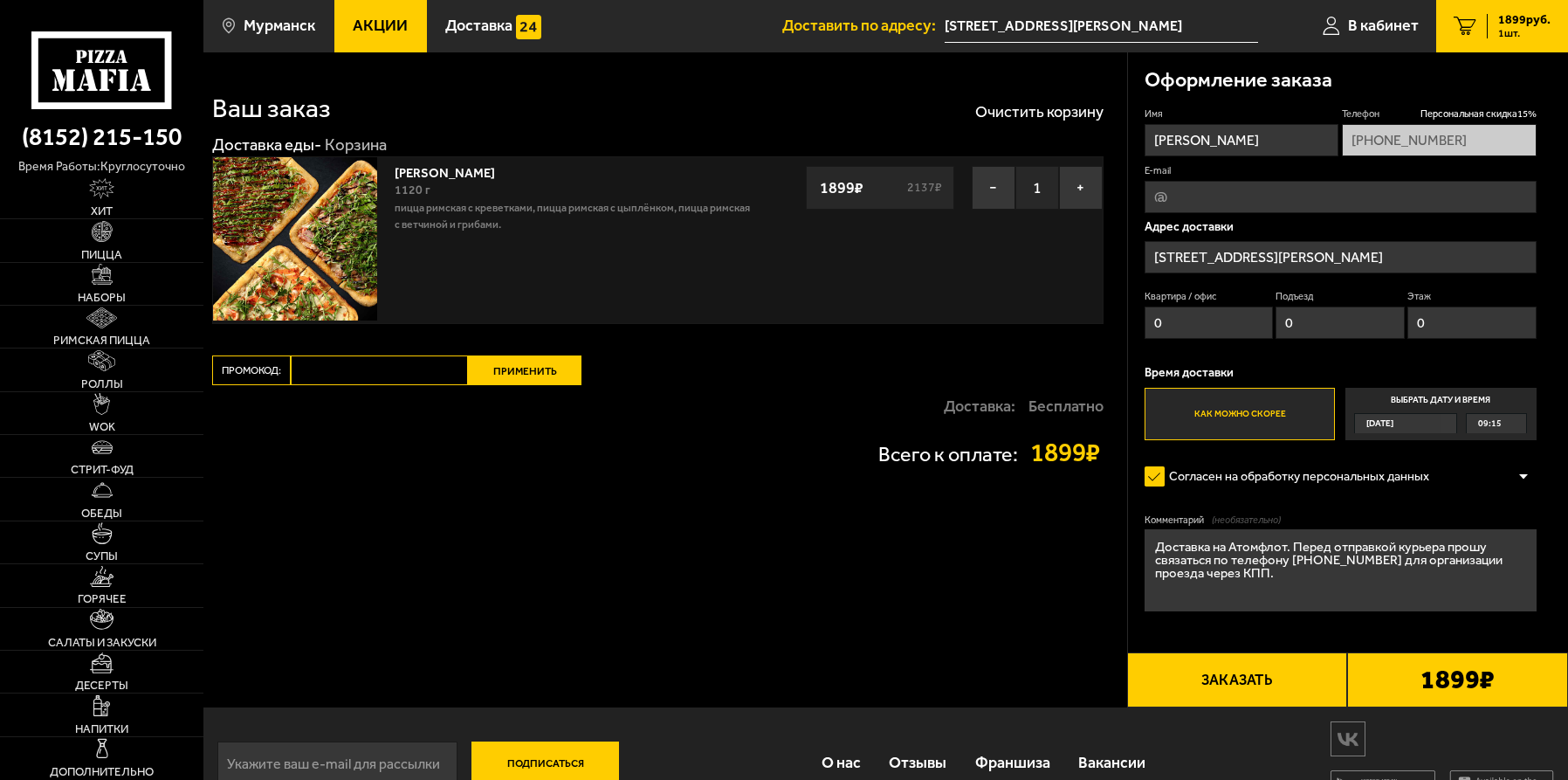
click at [1262, 686] on button "Заказать" at bounding box center [1238, 680] width 221 height 56
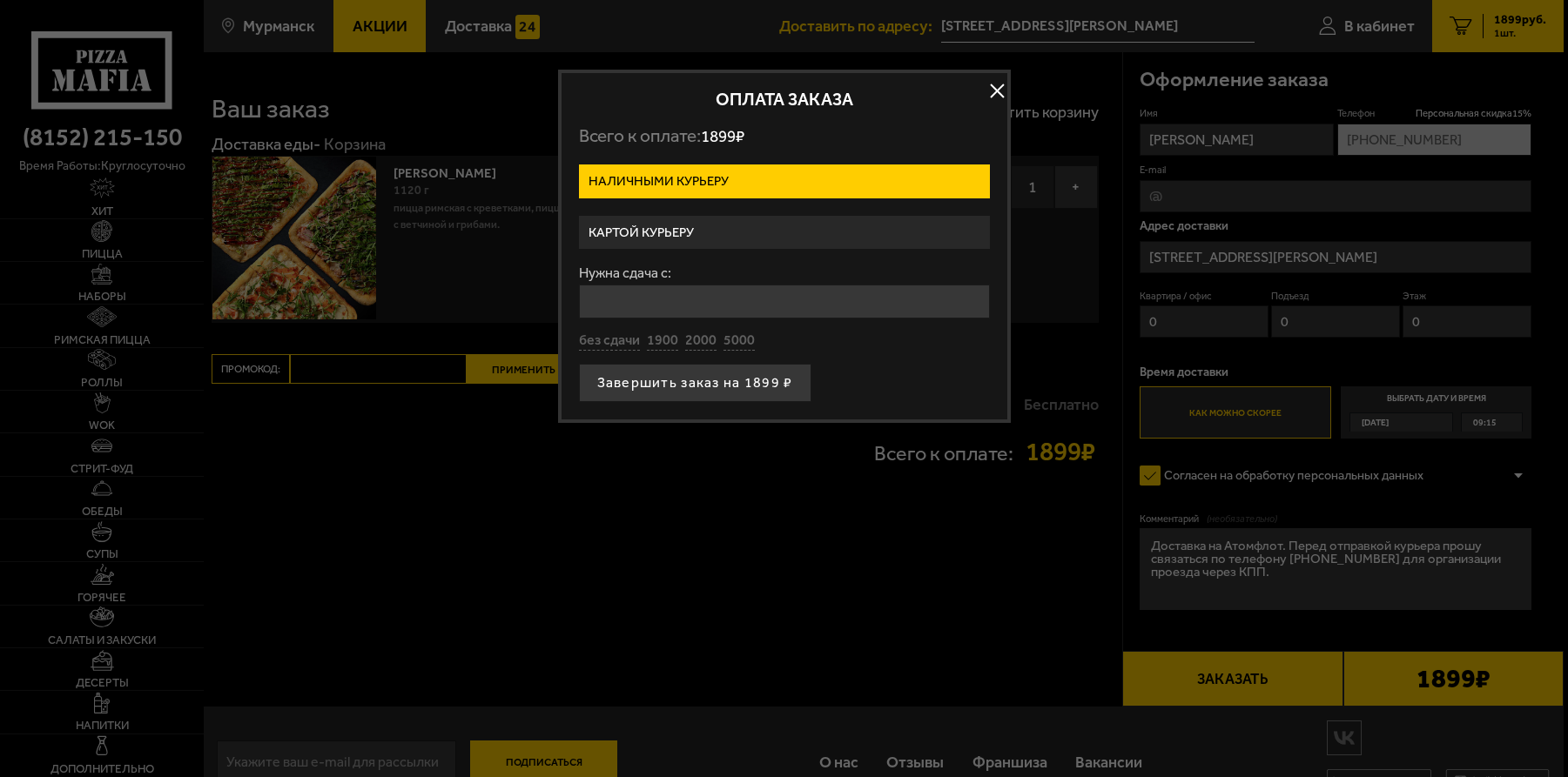
click at [708, 230] on label "Картой курьеру" at bounding box center [785, 233] width 411 height 34
click at [0, 0] on input "Картой курьеру" at bounding box center [0, 0] width 0 height 0
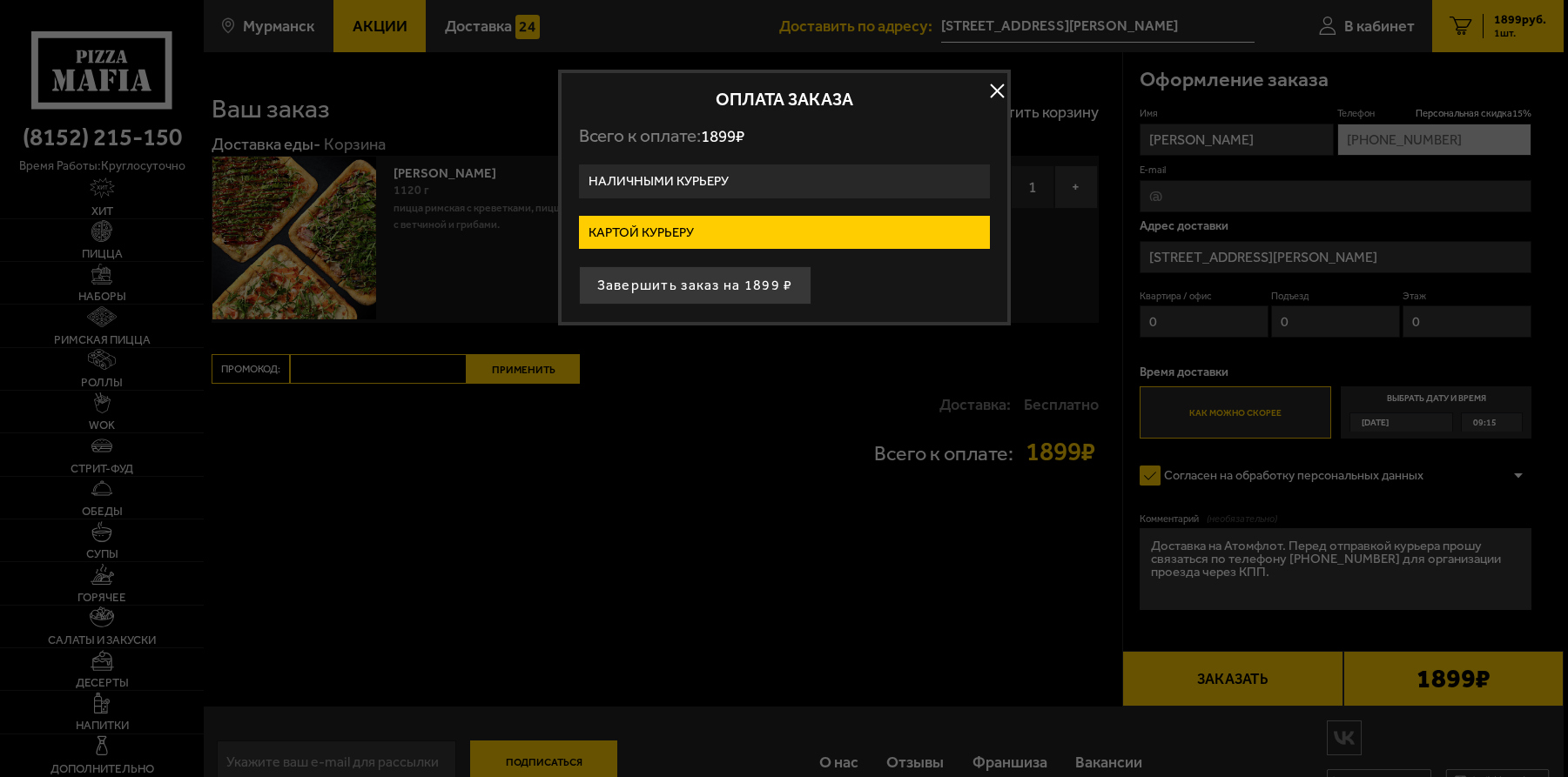
click at [701, 280] on button "Завершить заказ на 1899 ₽" at bounding box center [695, 286] width 233 height 39
